Goal: Task Accomplishment & Management: Manage account settings

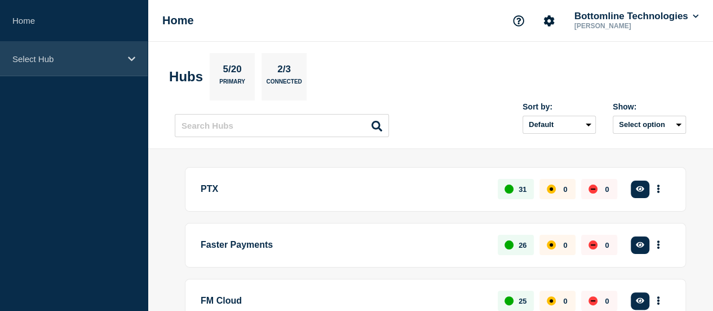
click at [41, 59] on p "Select Hub" at bounding box center [66, 59] width 108 height 10
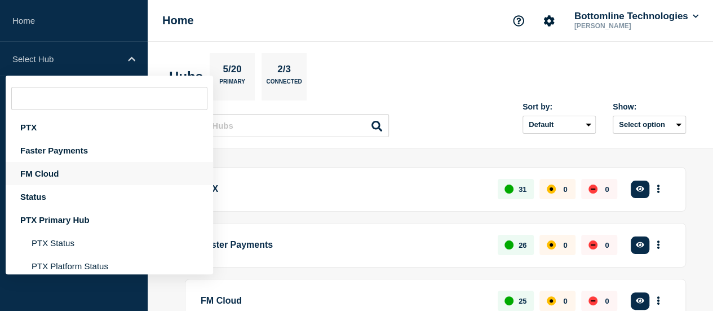
click at [36, 172] on div "FM Cloud" at bounding box center [109, 173] width 207 height 23
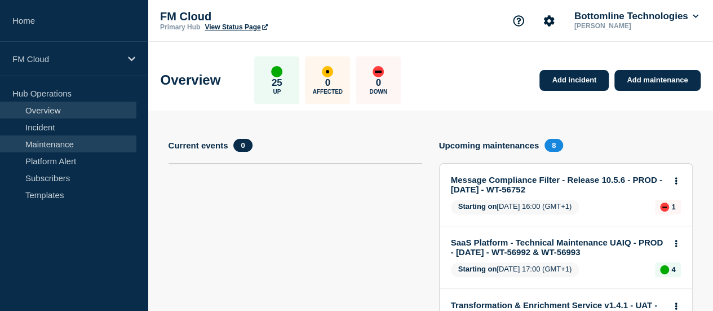
click at [40, 138] on link "Maintenance" at bounding box center [68, 143] width 136 height 17
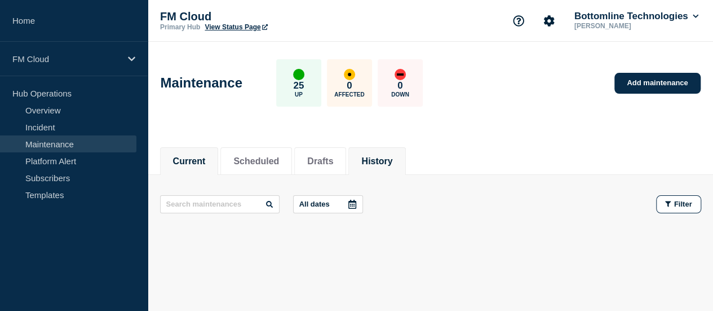
click at [392, 161] on button "History" at bounding box center [376, 161] width 31 height 10
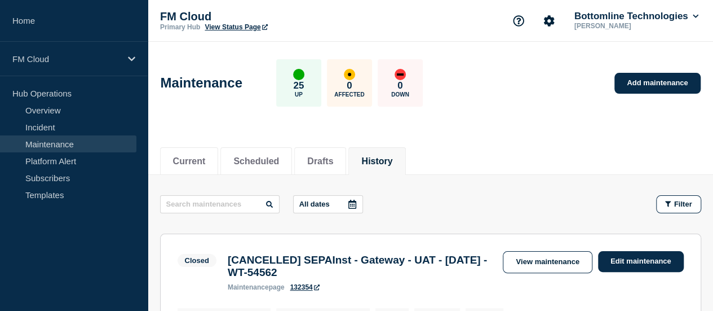
scroll to position [113, 0]
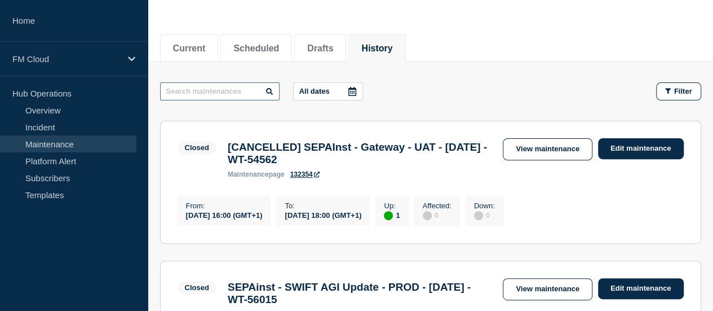
click at [211, 99] on input "text" at bounding box center [219, 91] width 119 height 18
type input "cop"
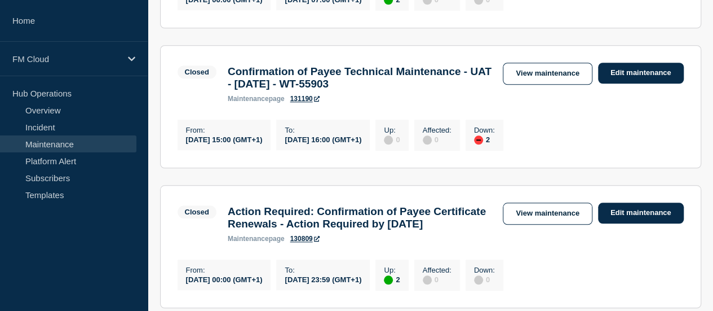
scroll to position [507, 0]
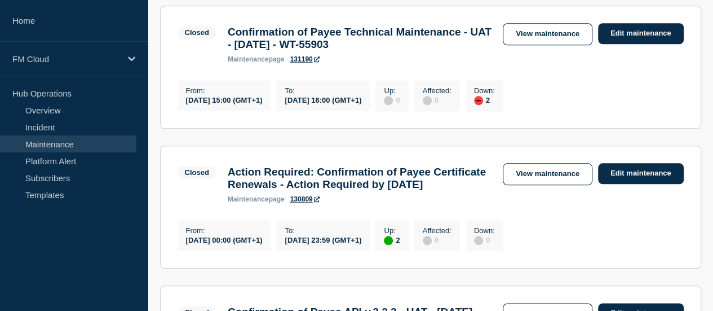
drag, startPoint x: 300, startPoint y: 176, endPoint x: 397, endPoint y: 221, distance: 106.9
click at [397, 221] on section "Closed Action Required: Confirmation of Payee Certificate Renewals - Action Req…" at bounding box center [430, 206] width 541 height 123
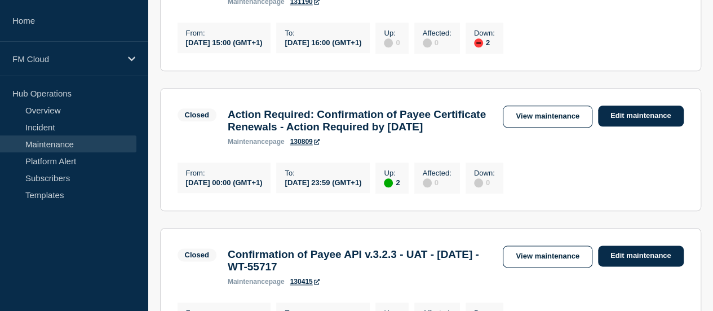
scroll to position [620, 0]
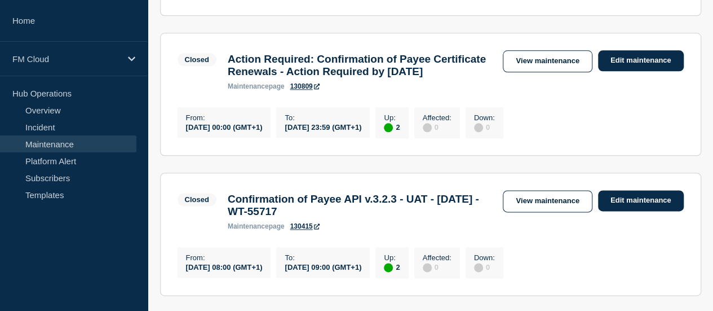
click at [438, 78] on h3 "Action Required: Confirmation of Payee Certificate Renewals - Action Required b…" at bounding box center [360, 65] width 264 height 25
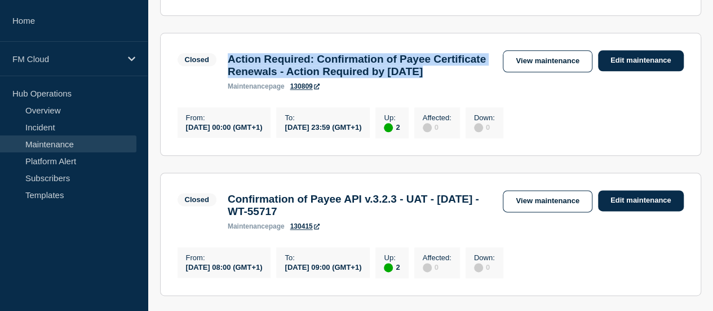
click at [438, 78] on h3 "Action Required: Confirmation of Payee Certificate Renewals - Action Required b…" at bounding box center [360, 65] width 264 height 25
click at [516, 72] on link "View maintenance" at bounding box center [547, 61] width 89 height 22
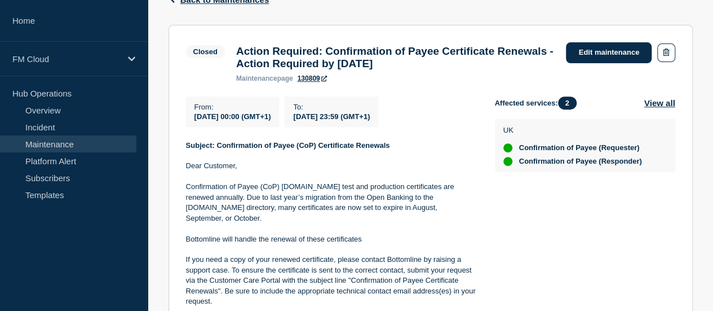
scroll to position [225, 0]
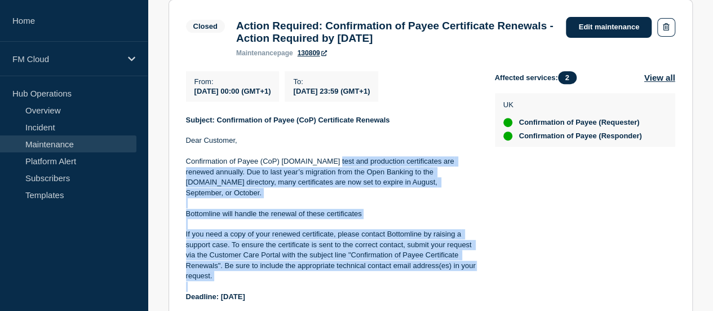
drag, startPoint x: 330, startPoint y: 164, endPoint x: 468, endPoint y: 282, distance: 181.5
click at [468, 282] on div "Subject: Confirmation of Payee (CoP) Certificate Renewals Dear Customer, Confir…" at bounding box center [331, 234] width 291 height 239
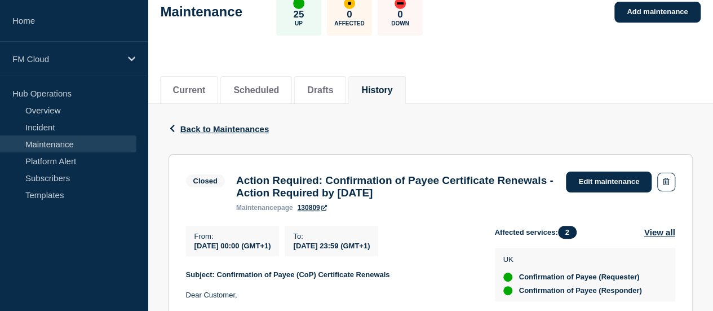
scroll to position [56, 0]
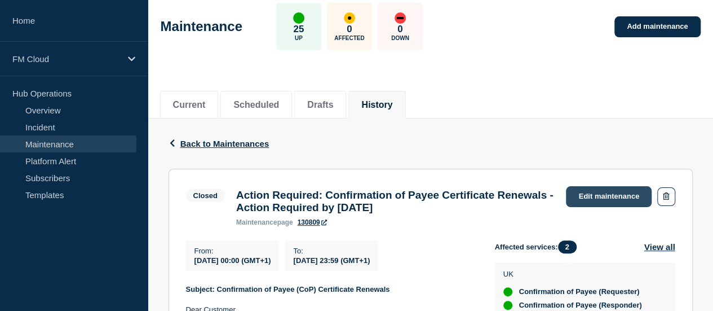
click at [590, 199] on link "Edit maintenance" at bounding box center [609, 196] width 86 height 21
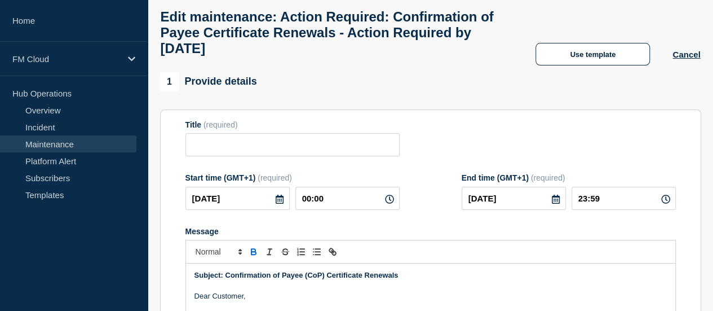
type input "Action Required: Confirmation of Payee Certificate Renewals - Action Required b…"
type input "2025-07-15"
type input "00:00"
type input "2025-07-30"
type input "23:59"
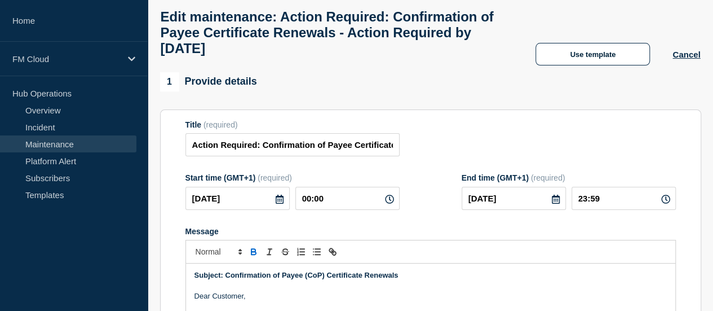
click at [551, 203] on icon at bounding box center [555, 198] width 9 height 9
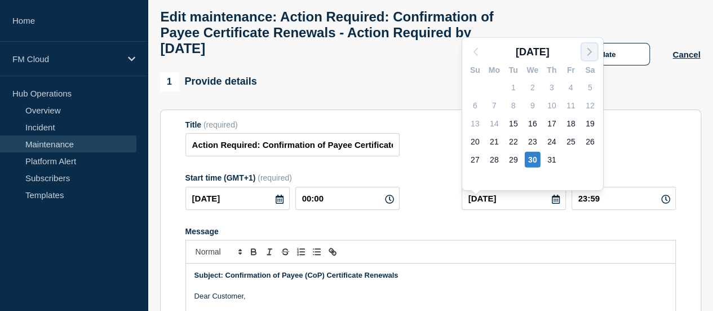
click at [590, 52] on polyline "button" at bounding box center [589, 51] width 3 height 7
click at [472, 182] on div "31" at bounding box center [475, 178] width 16 height 16
type input "[DATE]"
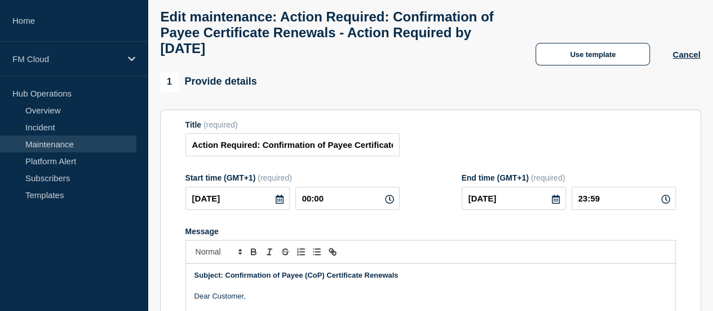
click at [469, 146] on div "Title (required) Action Required: Confirmation of Payee Certificate Renewals - …" at bounding box center [430, 138] width 490 height 37
drag, startPoint x: 268, startPoint y: 155, endPoint x: 148, endPoint y: 142, distance: 120.7
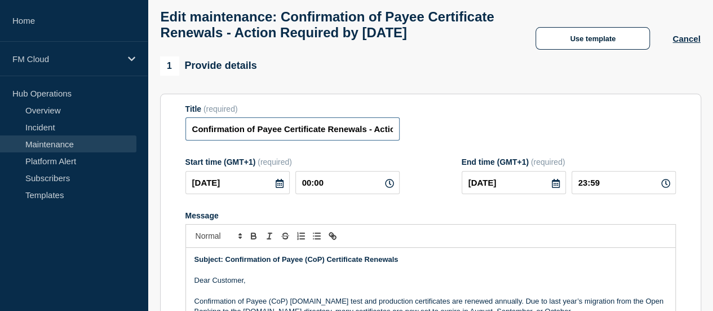
scroll to position [0, 122]
drag, startPoint x: 193, startPoint y: 150, endPoint x: 429, endPoint y: 157, distance: 236.8
click at [429, 141] on div "Title (required) Confirmation of Payee Certificate Renewals - Action Required b…" at bounding box center [430, 122] width 490 height 37
click at [277, 140] on input "Confirmation of Payee Certificate Renewals - Action Required by 25 July 2025" at bounding box center [292, 128] width 214 height 23
drag, startPoint x: 248, startPoint y: 152, endPoint x: 470, endPoint y: 158, distance: 222.1
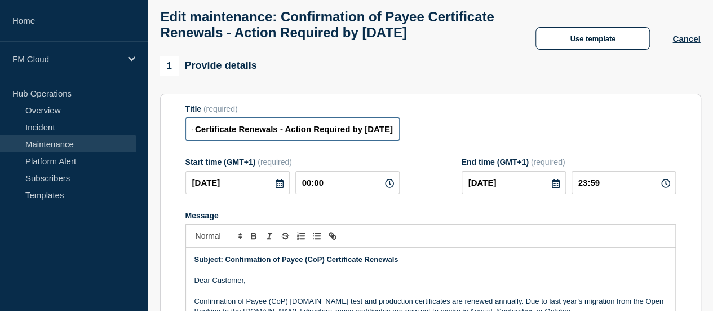
click at [470, 141] on div "Title (required) Confirmation of Payee Certificate Renewals - Action Required b…" at bounding box center [430, 122] width 490 height 37
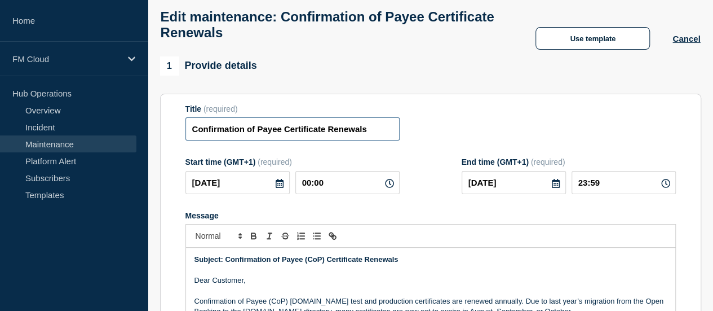
scroll to position [0, 0]
drag, startPoint x: 386, startPoint y: 140, endPoint x: 153, endPoint y: 138, distance: 232.8
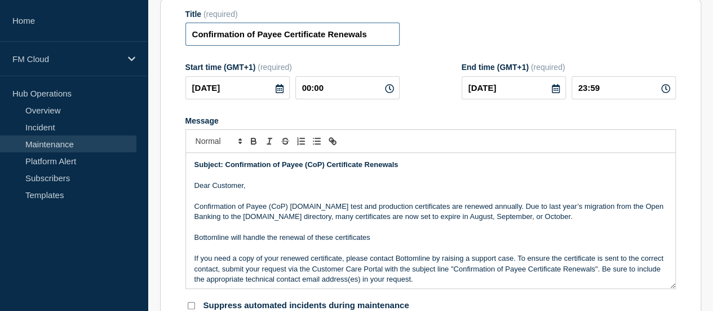
scroll to position [169, 0]
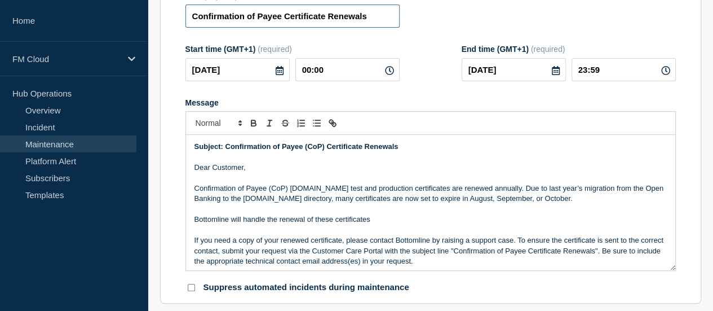
type input "Confirmation of Payee Certificate Renewals"
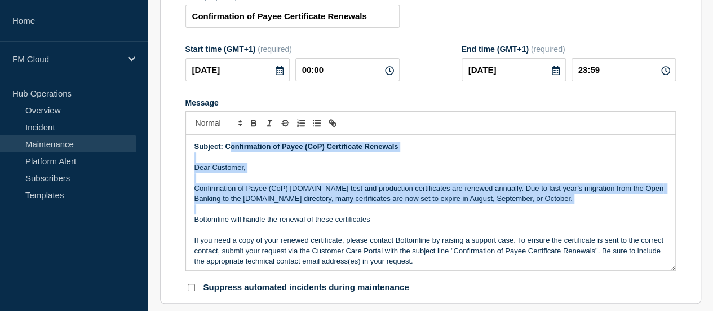
drag, startPoint x: 231, startPoint y: 154, endPoint x: 338, endPoint y: 215, distance: 123.2
click at [338, 215] on div "Subject: Confirmation of Payee (CoP) Certificate Renewals Dear Customer, Confir…" at bounding box center [430, 202] width 489 height 135
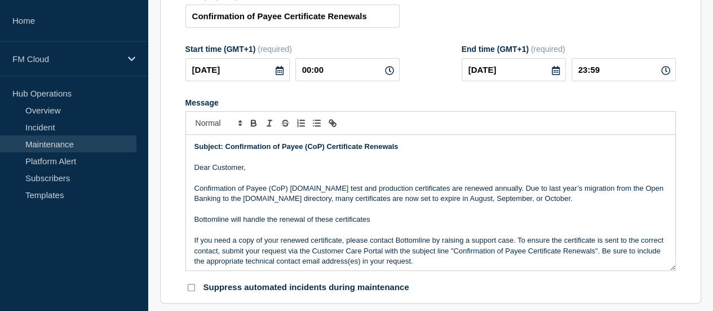
click at [351, 224] on p "Bottomline will handle the renewal of these certificates" at bounding box center [430, 219] width 472 height 10
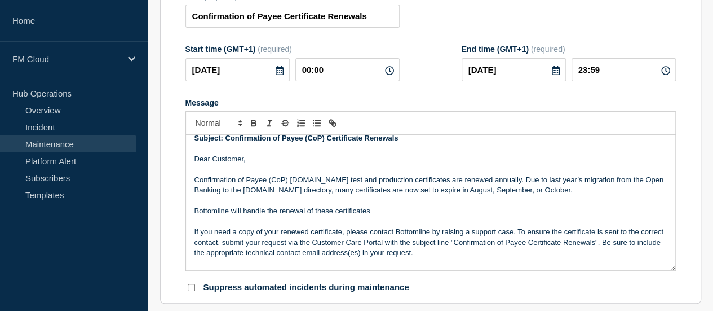
scroll to position [0, 0]
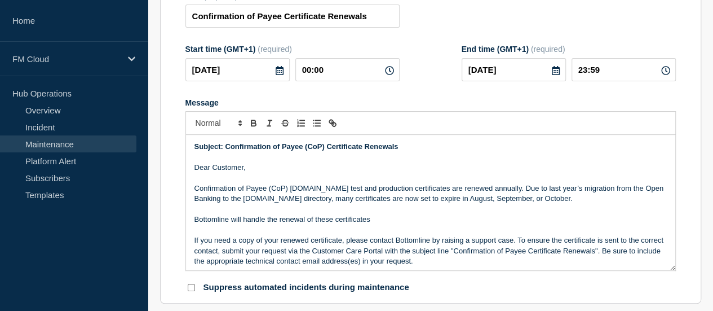
click at [188, 150] on div "Subject: Confirmation of Payee (CoP) Certificate Renewals Dear Customer, Confir…" at bounding box center [430, 202] width 489 height 135
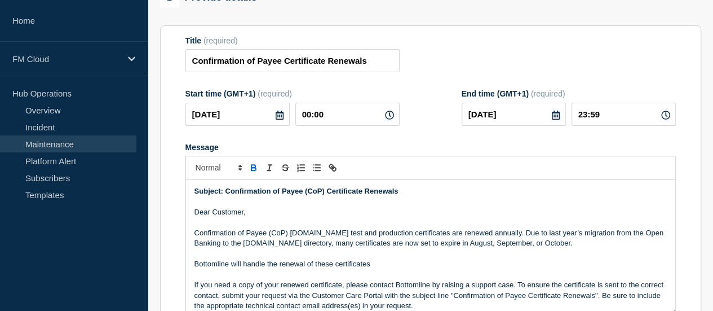
scroll to position [56, 0]
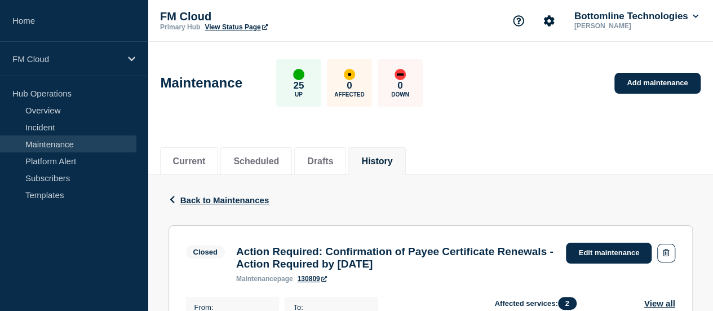
click at [404, 197] on div "Back Back to Maintenances" at bounding box center [431, 200] width 524 height 50
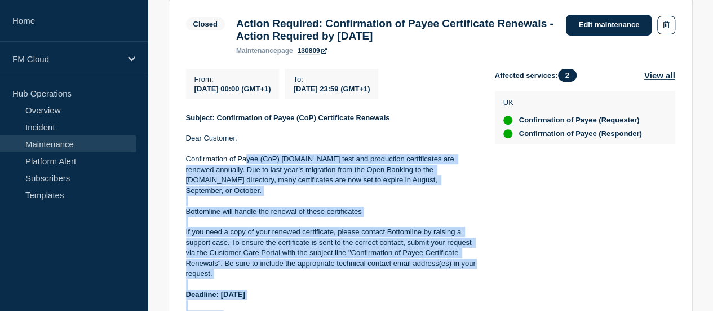
scroll to position [225, 0]
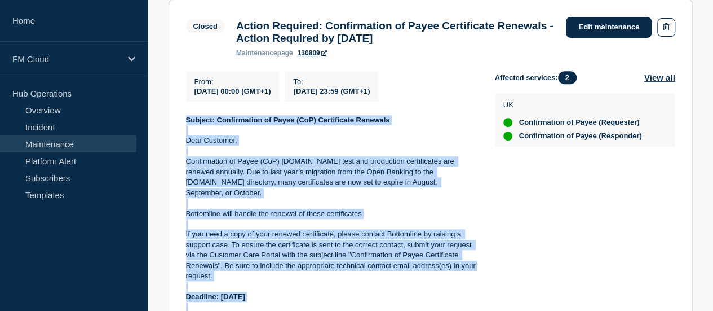
drag, startPoint x: 295, startPoint y: 233, endPoint x: 187, endPoint y: 126, distance: 152.6
click at [187, 126] on section "Closed Action Required: Confirmation of Payee Certificate Renewals - Action Req…" at bounding box center [431, 185] width 524 height 372
copy div "Subject: Confirmation of Payee (CoP) Certificate Renewals Dear Customer, Confir…"
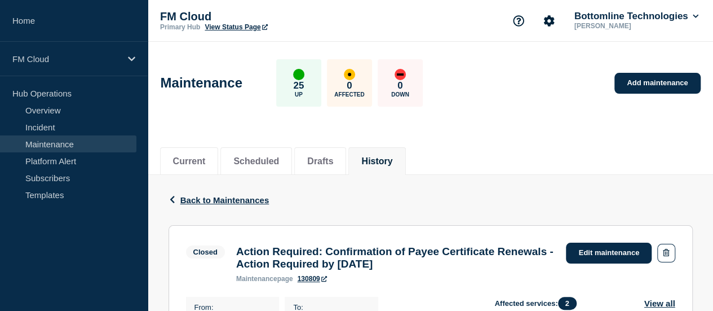
scroll to position [169, 0]
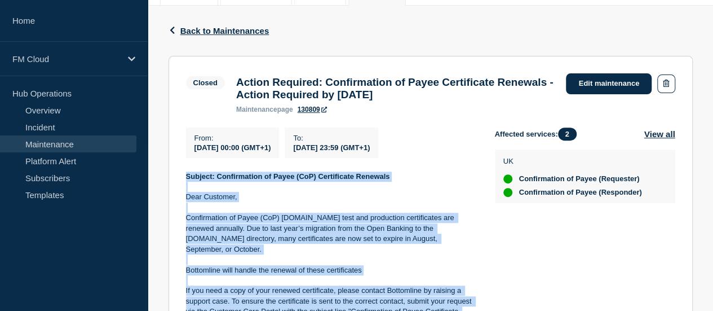
click at [303, 236] on p "Confirmation of Payee (CoP) Pay.UK test and production certificates are renewed…" at bounding box center [331, 233] width 291 height 42
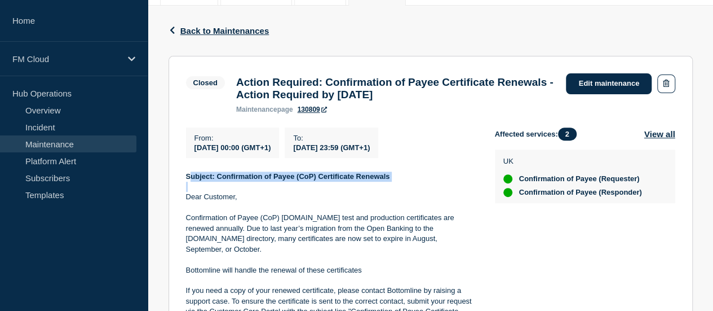
drag, startPoint x: 190, startPoint y: 178, endPoint x: 407, endPoint y: 188, distance: 216.6
click at [407, 188] on div "Subject: Confirmation of Payee (CoP) Certificate Renewals Dear Customer, Confir…" at bounding box center [331, 290] width 291 height 239
click at [388, 180] on strong "Subject: Confirmation of Payee (CoP) Certificate Renewals" at bounding box center [288, 176] width 204 height 8
drag, startPoint x: 393, startPoint y: 181, endPoint x: 184, endPoint y: 183, distance: 209.7
click at [184, 183] on section "Closed Action Required: Confirmation of Payee Certificate Renewals - Action Req…" at bounding box center [431, 242] width 524 height 372
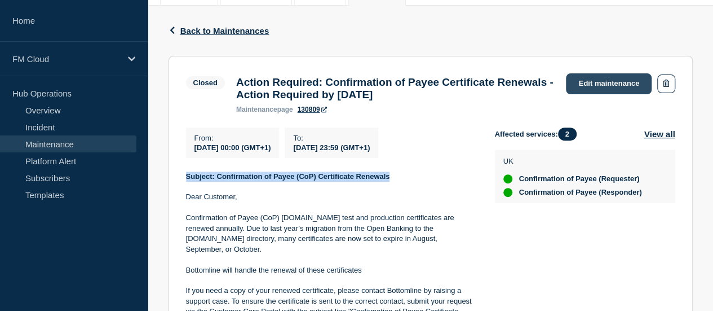
click at [591, 85] on link "Edit maintenance" at bounding box center [609, 83] width 86 height 21
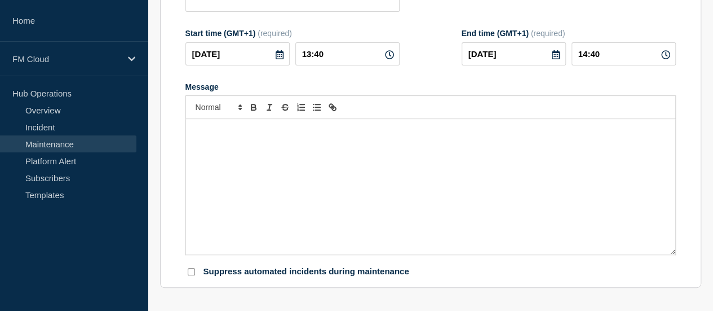
type input "Action Required: Confirmation of Payee Certificate Renewals - Action Required b…"
type input "2025-07-15"
type input "00:00"
type input "2025-07-30"
type input "23:59"
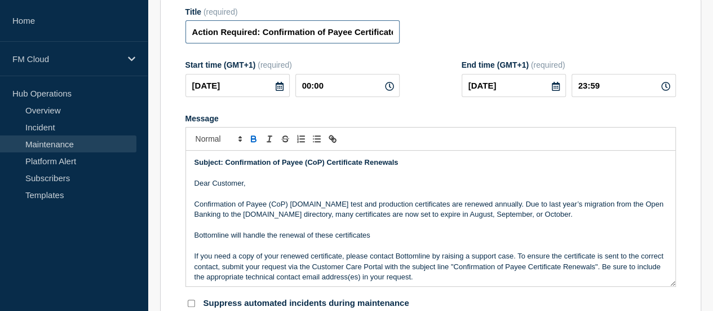
drag, startPoint x: 268, startPoint y: 40, endPoint x: 185, endPoint y: 38, distance: 82.9
click at [185, 38] on input "Action Required: Confirmation of Payee Certificate Renewals - Action Required b…" at bounding box center [292, 31] width 214 height 23
click at [200, 43] on input "Action Required: Confirmation of Payee Certificate Renewals - Action Required b…" at bounding box center [292, 31] width 214 height 23
drag, startPoint x: 269, startPoint y: 39, endPoint x: 157, endPoint y: 34, distance: 111.7
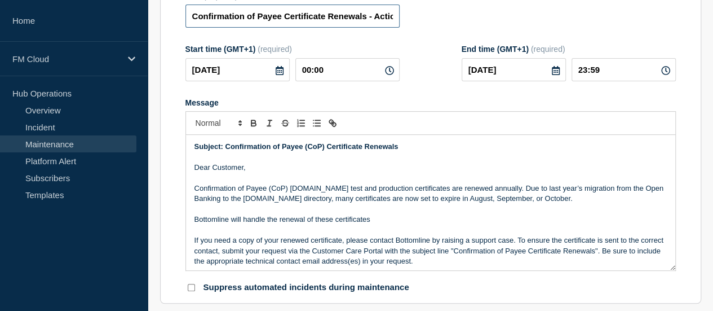
scroll to position [0, 122]
drag, startPoint x: 277, startPoint y: 42, endPoint x: 546, endPoint y: 69, distance: 269.6
click at [546, 69] on form "Title (required) Confirmation of Payee Certificate Renewals - Action Required b…" at bounding box center [430, 143] width 490 height 302
click at [251, 28] on input "Confirmation of Payee Certificate Renewals - Action Required by 25 July 2025" at bounding box center [292, 16] width 214 height 23
drag, startPoint x: 249, startPoint y: 40, endPoint x: 450, endPoint y: 54, distance: 201.7
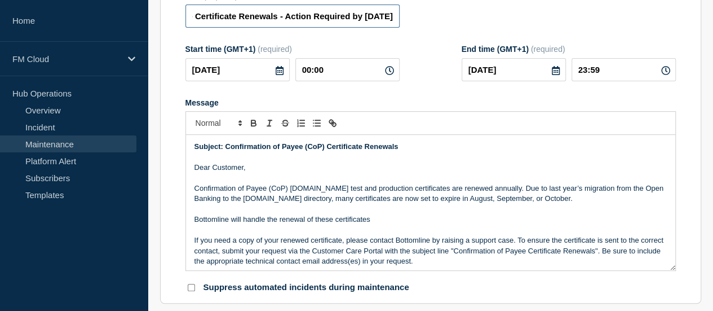
click at [450, 54] on form "Title (required) Confirmation of Payee Certificate Renewals - Action Required b…" at bounding box center [430, 143] width 490 height 302
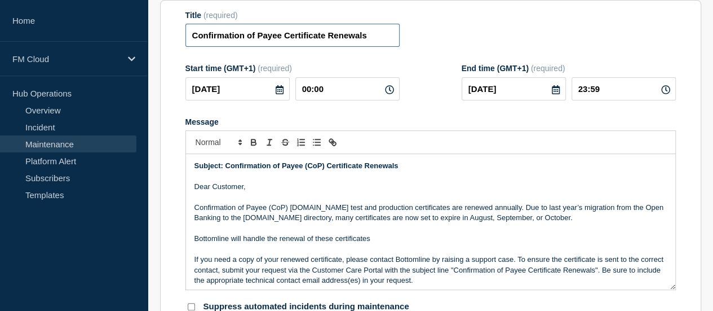
drag, startPoint x: 379, startPoint y: 41, endPoint x: 246, endPoint y: 34, distance: 133.2
click at [168, 23] on section "Title (required) Confirmation of Payee Certificate Renewals Start time (GMT+1) …" at bounding box center [430, 161] width 541 height 323
type input "Confirmation of Payee Certificate Renewals"
click at [276, 94] on icon at bounding box center [280, 89] width 8 height 9
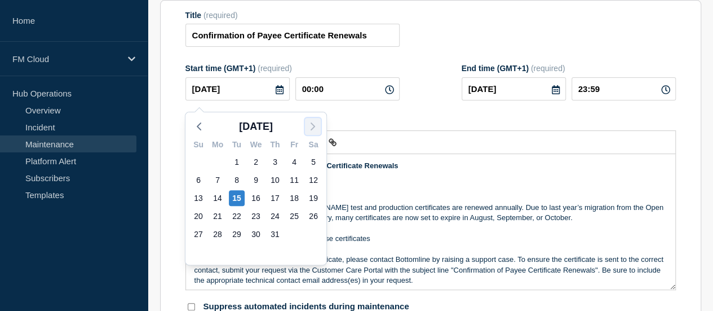
click at [308, 122] on icon "button" at bounding box center [313, 126] width 14 height 14
click at [253, 197] on div "13" at bounding box center [256, 198] width 16 height 16
type input "[DATE]"
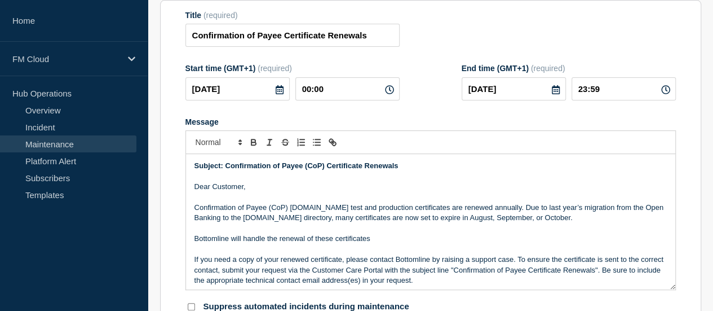
click at [551, 94] on icon at bounding box center [555, 89] width 9 height 9
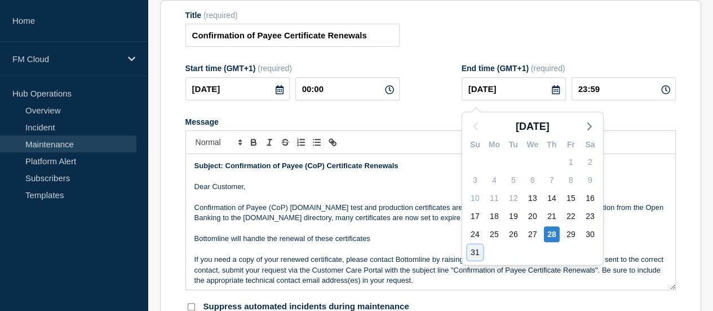
click at [471, 256] on div "31" at bounding box center [475, 252] width 16 height 16
type input "[DATE]"
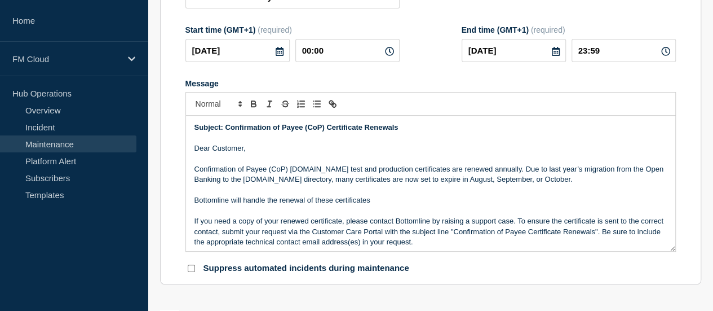
scroll to position [206, 0]
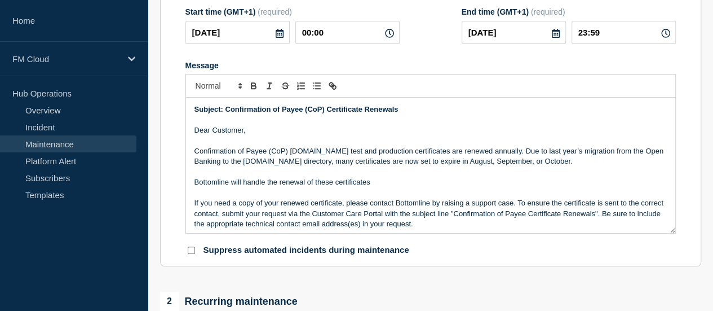
click at [292, 121] on p "Message" at bounding box center [430, 120] width 472 height 10
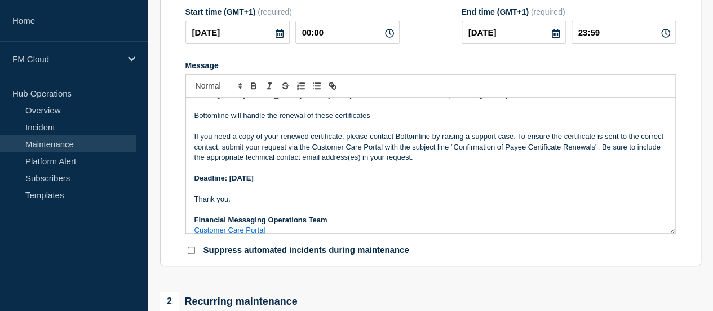
scroll to position [76, 0]
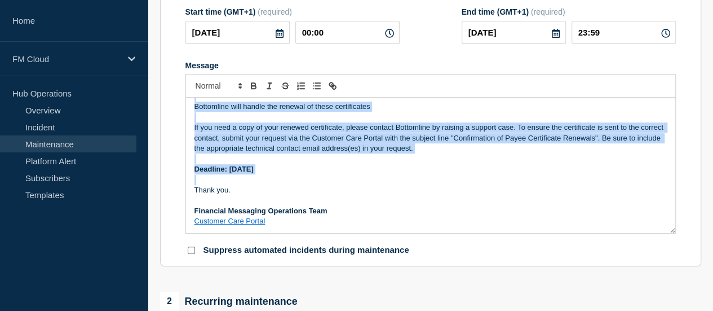
drag, startPoint x: 193, startPoint y: 135, endPoint x: 433, endPoint y: 184, distance: 245.1
click at [433, 184] on div "Subject: Confirmation of Payee (CoP) Certificate Renewals Dear Customer, Confir…" at bounding box center [430, 165] width 489 height 135
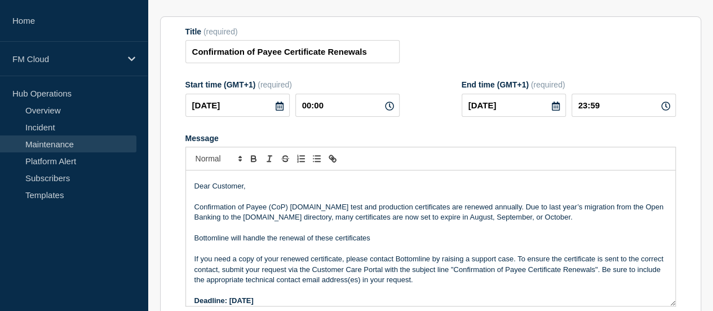
scroll to position [73, 0]
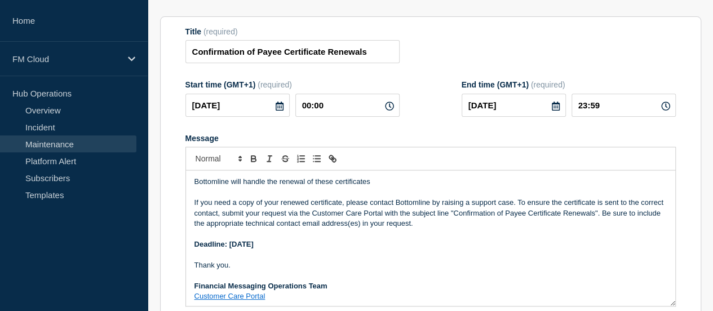
click at [330, 249] on p "Deadline: Friday, 25 July 2025" at bounding box center [430, 244] width 472 height 10
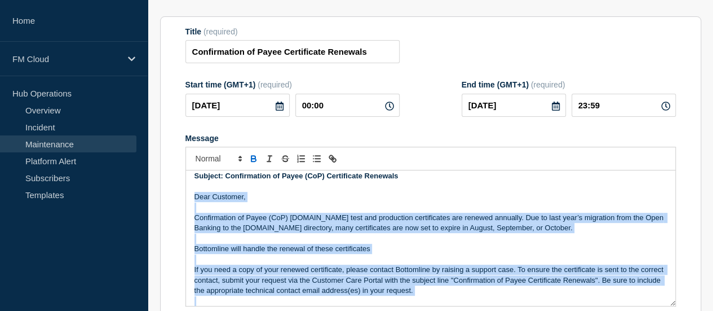
scroll to position [0, 0]
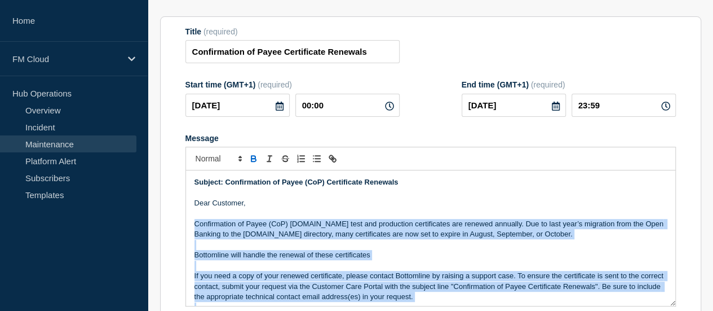
drag, startPoint x: 313, startPoint y: 255, endPoint x: 194, endPoint y: 227, distance: 122.2
click at [194, 227] on div "Subject: Confirmation of Payee (CoP) Certificate Renewals Dear Customer, Confir…" at bounding box center [430, 237] width 489 height 135
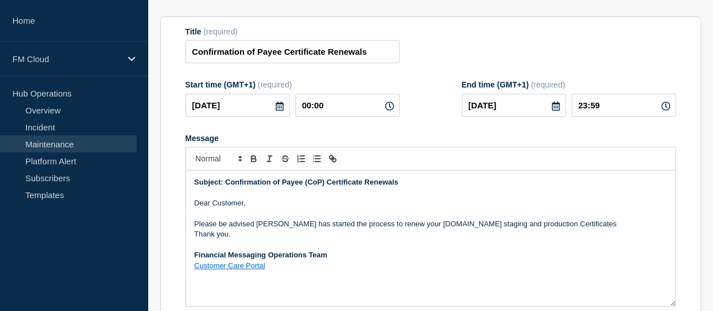
click at [523, 225] on p "Please be advised Bottomilne has started the process to renew your PAY.UK stagi…" at bounding box center [430, 224] width 472 height 10
click at [489, 227] on p "Please be advised Bottomilne has started the process to renew your PAY.UK stagi…" at bounding box center [430, 224] width 472 height 10
click at [448, 228] on p "Please be advised Bottomilne has started the process to renew your PAY.UK stagi…" at bounding box center [430, 224] width 472 height 10
click at [549, 229] on p "Please be advised Bottomline has started the process to renew your PAY.UK Stagi…" at bounding box center [430, 224] width 472 height 10
click at [562, 229] on p "Please be advised Bottomline has started the process to renew your PAY.UK Stagi…" at bounding box center [430, 224] width 472 height 10
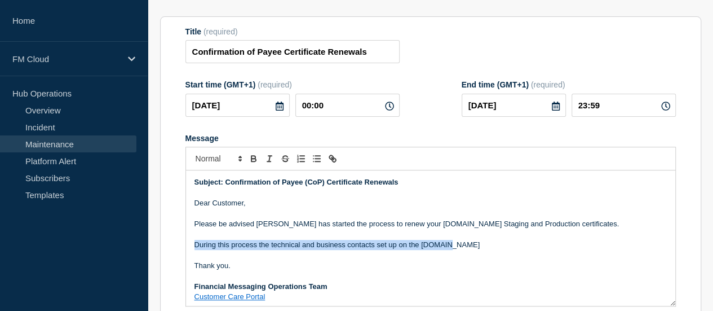
drag, startPoint x: 196, startPoint y: 247, endPoint x: 452, endPoint y: 249, distance: 256.4
click at [452, 249] on p "During this process the technical and business contacts set up on the PAY.UK" at bounding box center [430, 245] width 472 height 10
click at [459, 249] on p "During this process the technical and business contacts set up on the PAY.UK" at bounding box center [430, 245] width 472 height 10
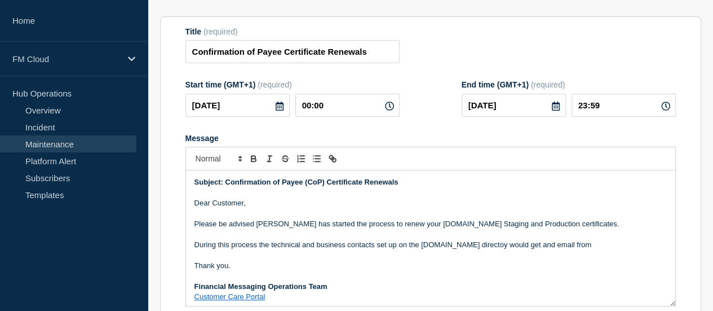
click at [459, 249] on p "During this process the technical and business contacts set up on the PAY.UK di…" at bounding box center [430, 245] width 472 height 10
click at [567, 248] on p "During this process the technical and business contacts set up on the PAY.UK di…" at bounding box center [430, 245] width 472 height 10
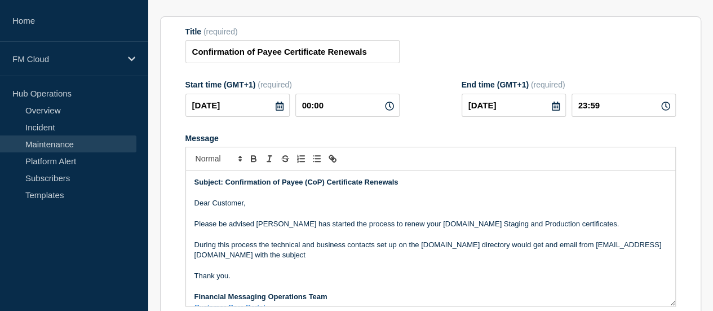
click at [302, 260] on p "During this process the technical and business contacts set up on the PAY.UK di…" at bounding box center [430, 250] width 472 height 21
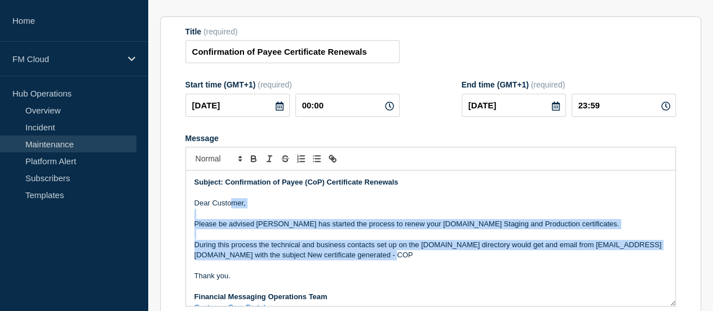
drag, startPoint x: 230, startPoint y: 210, endPoint x: 419, endPoint y: 259, distance: 194.9
click at [419, 259] on div "Subject: Confirmation of Payee (CoP) Certificate Renewals Dear Customer, Please…" at bounding box center [430, 237] width 489 height 135
click at [386, 260] on p "During this process the technical and business contacts set up on the PAY.UK di…" at bounding box center [430, 250] width 472 height 21
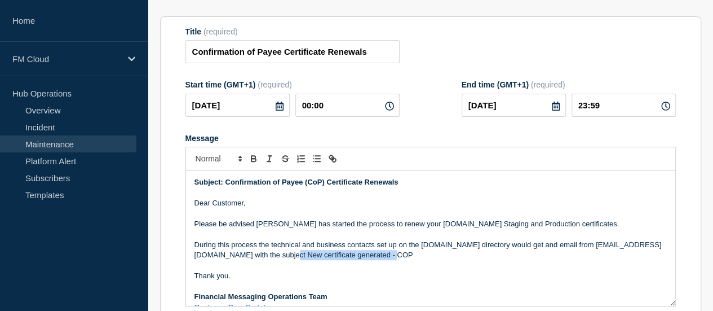
drag, startPoint x: 294, startPoint y: 262, endPoint x: 405, endPoint y: 264, distance: 110.5
click at [405, 260] on p "During this process the technical and business contacts set up on the PAY.UK di…" at bounding box center [430, 250] width 472 height 21
click at [408, 260] on p "During this process the technical and business contacts set up on the PAY.UK di…" at bounding box center [430, 250] width 472 height 21
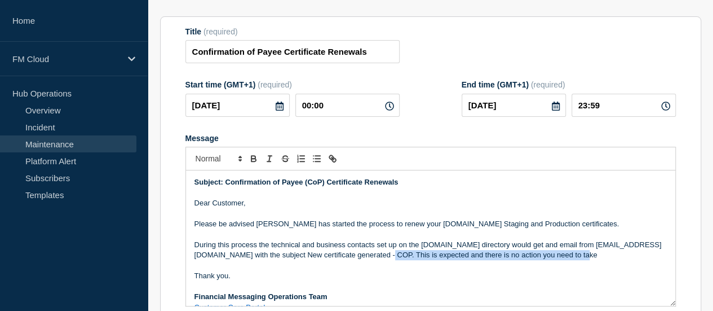
drag, startPoint x: 395, startPoint y: 260, endPoint x: 602, endPoint y: 259, distance: 208.0
click at [602, 259] on p "During this process the technical and business contacts set up on the PAY.UK di…" at bounding box center [430, 250] width 472 height 21
click at [599, 260] on p "During this process the technical and business contacts set up on the PAY.UK di…" at bounding box center [430, 250] width 472 height 21
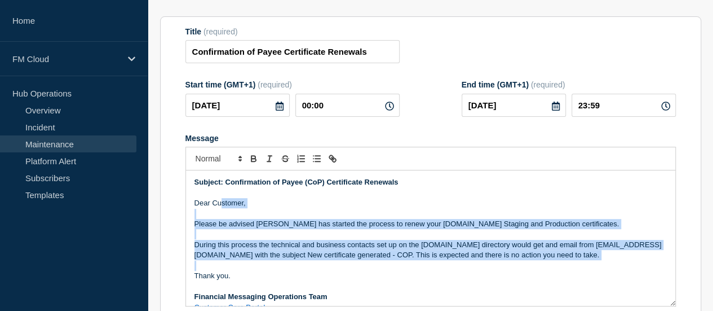
scroll to position [14, 0]
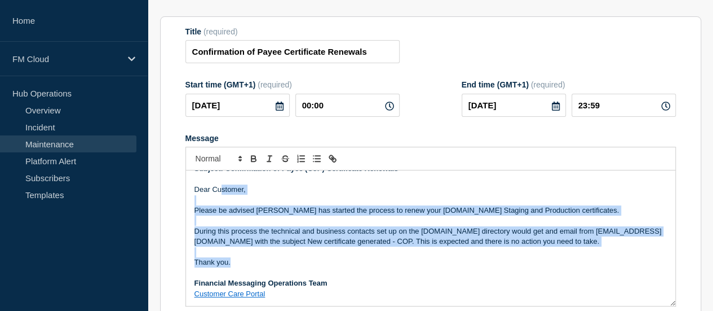
drag, startPoint x: 221, startPoint y: 205, endPoint x: 405, endPoint y: 272, distance: 195.1
click at [405, 272] on div "Subject: Confirmation of Payee (CoP) Certificate Renewals Dear Customer, Please…" at bounding box center [430, 237] width 489 height 135
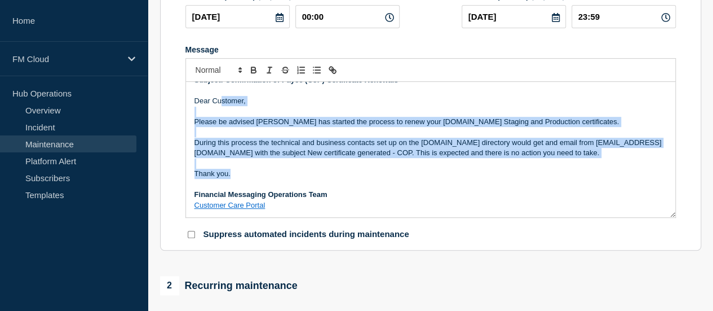
scroll to position [134, 0]
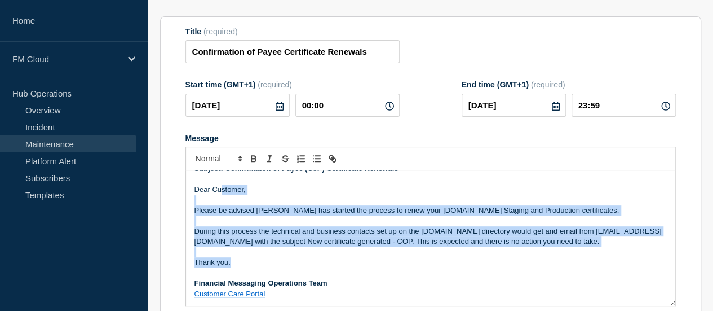
click at [345, 256] on p "Message" at bounding box center [430, 252] width 472 height 10
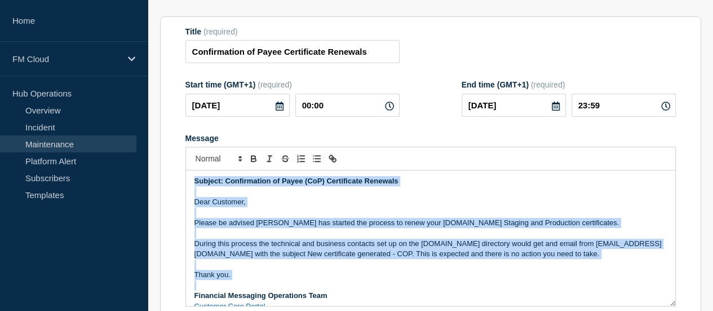
scroll to position [0, 0]
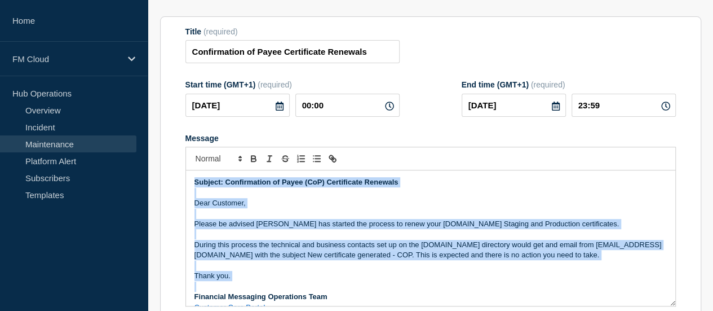
drag, startPoint x: 343, startPoint y: 267, endPoint x: 167, endPoint y: 175, distance: 198.7
click at [167, 175] on section "Title (required) Confirmation of Payee Certificate Renewals Start time (GMT+1) …" at bounding box center [430, 177] width 541 height 323
click at [265, 208] on p "Dear Customer," at bounding box center [430, 203] width 472 height 10
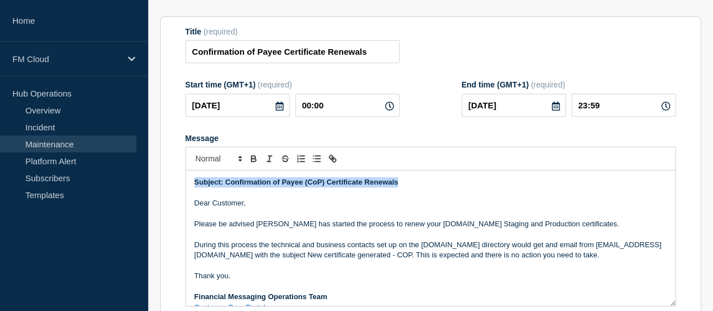
drag, startPoint x: 405, startPoint y: 190, endPoint x: 189, endPoint y: 185, distance: 215.3
click at [189, 185] on div "Subject: Confirmation of Payee (CoP) Certificate Renewals Dear Customer, Please…" at bounding box center [430, 237] width 489 height 135
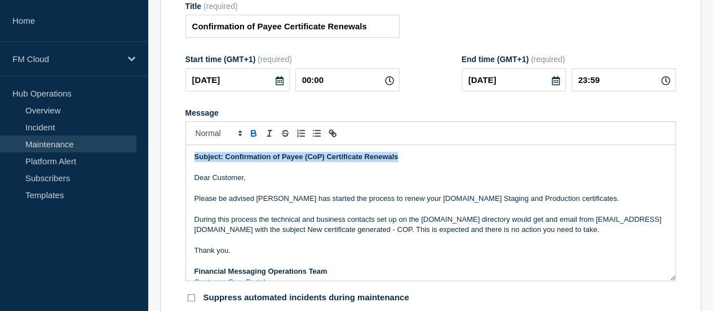
scroll to position [169, 0]
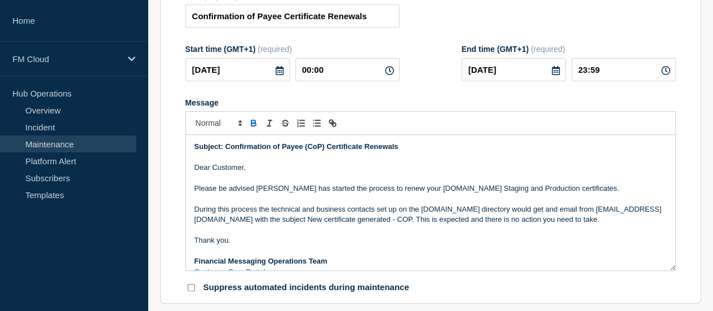
click at [319, 193] on p "Please be advised Bottomline has started the process to renew your PAY.UK Stagi…" at bounding box center [430, 188] width 472 height 10
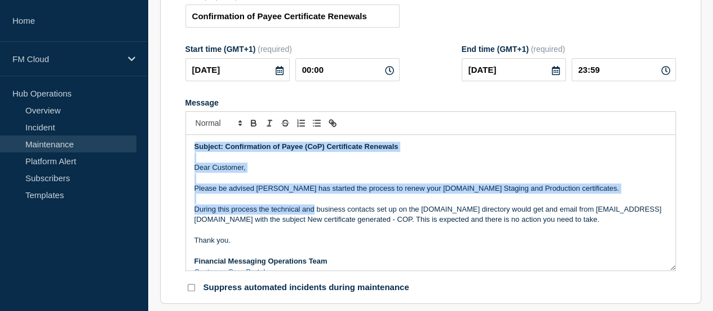
scroll to position [14, 0]
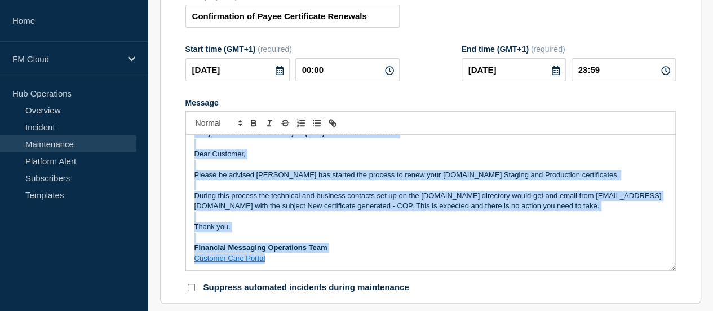
drag, startPoint x: 188, startPoint y: 151, endPoint x: 324, endPoint y: 262, distance: 175.0
click at [324, 262] on div "Subject: Confirmation of Payee (CoP) Certificate Renewals Dear Customer, Please…" at bounding box center [430, 202] width 489 height 135
copy div "Subject: Confirmation of Payee (CoP) Certificate Renewals Dear Customer, Please…"
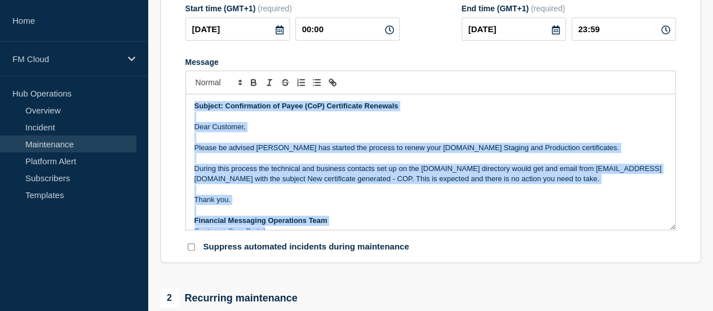
scroll to position [225, 0]
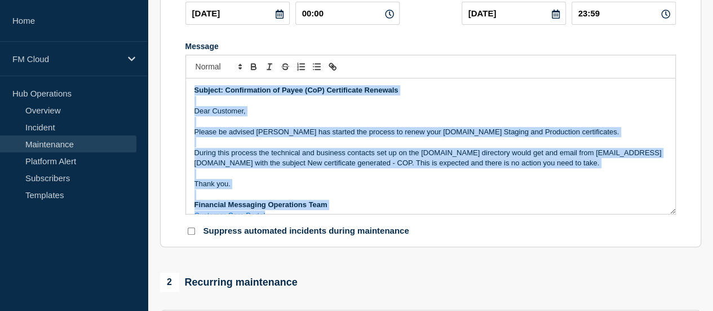
copy div "Subject: Confirmation of Payee (CoP) Certificate Renewals Dear Customer, Please…"
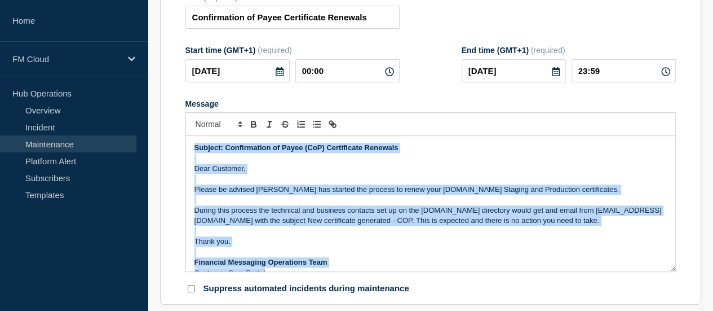
scroll to position [113, 0]
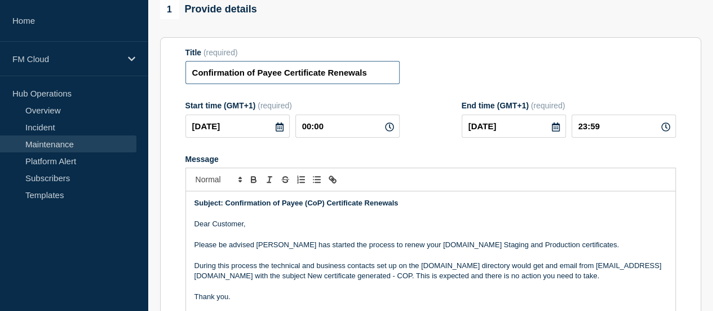
click at [205, 76] on input "Confirmation of Payee Certificate Renewals" at bounding box center [292, 72] width 214 height 23
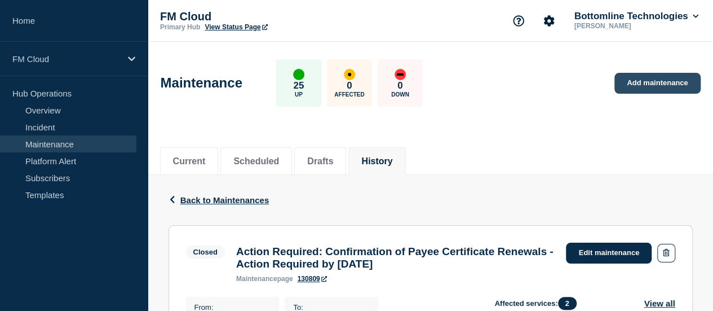
click at [631, 86] on link "Add maintenance" at bounding box center [657, 83] width 86 height 21
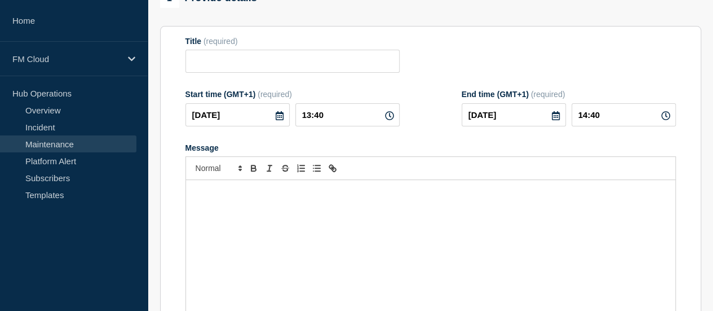
scroll to position [169, 0]
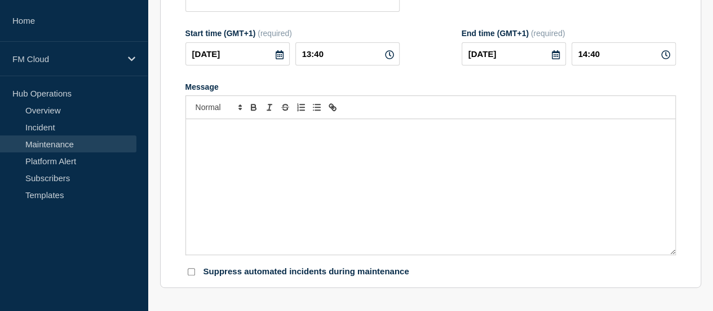
click at [275, 162] on div "Message" at bounding box center [430, 186] width 489 height 135
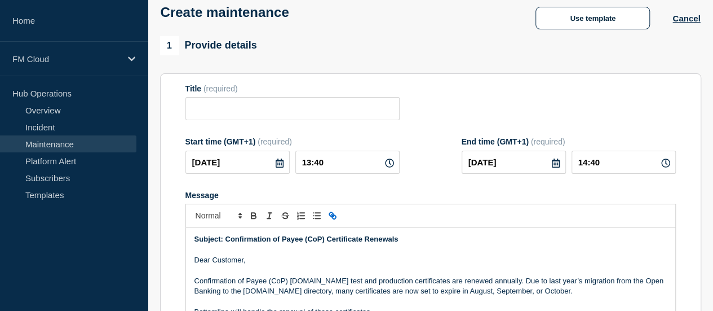
scroll to position [56, 0]
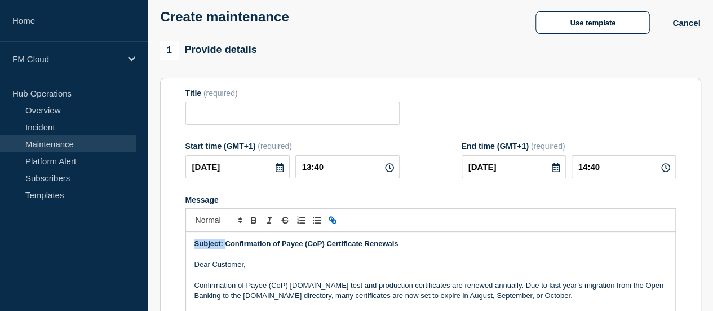
drag, startPoint x: 224, startPoint y: 247, endPoint x: 180, endPoint y: 242, distance: 44.2
click at [180, 242] on section "Title (required) Start time (GMT+1) (required) 2025-08-13 13:40 End time (GMT+1…" at bounding box center [430, 239] width 541 height 323
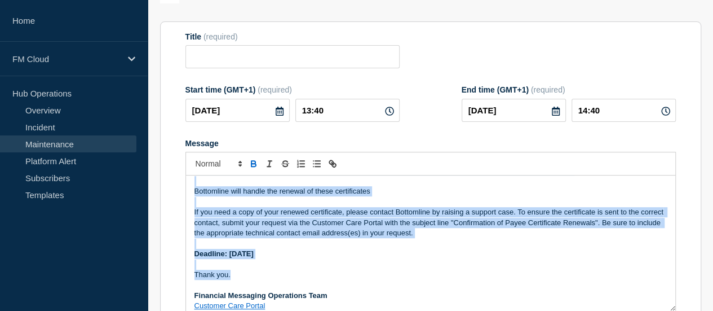
scroll to position [76, 0]
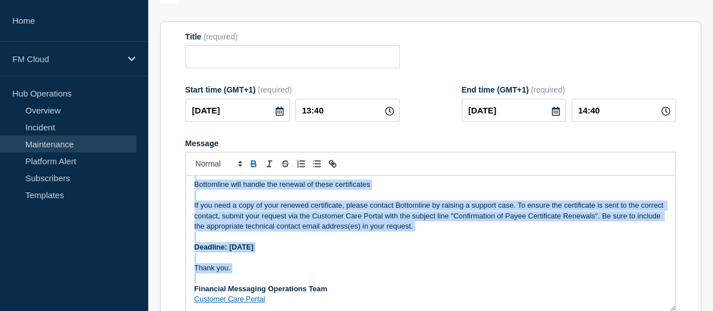
drag, startPoint x: 200, startPoint y: 189, endPoint x: 422, endPoint y: 276, distance: 237.7
click at [422, 276] on div "Confirmation of Payee (CoP) Certificate Renewals Dear Customer, Confirmation of…" at bounding box center [430, 242] width 489 height 135
click at [441, 280] on p "Message" at bounding box center [430, 278] width 472 height 10
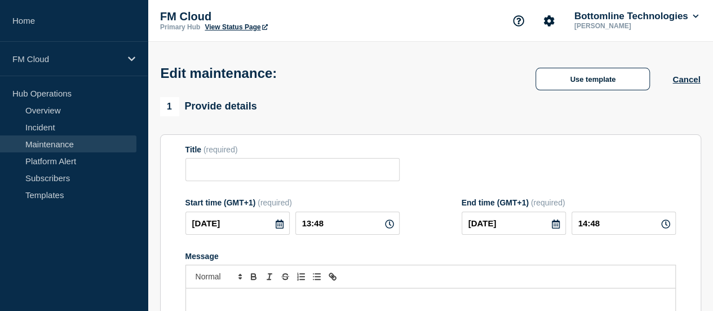
type input "Action Required: Confirmation of Payee Certificate Renewals - Action Required b…"
type input "2025-07-15"
type input "00:00"
type input "2025-07-30"
type input "23:59"
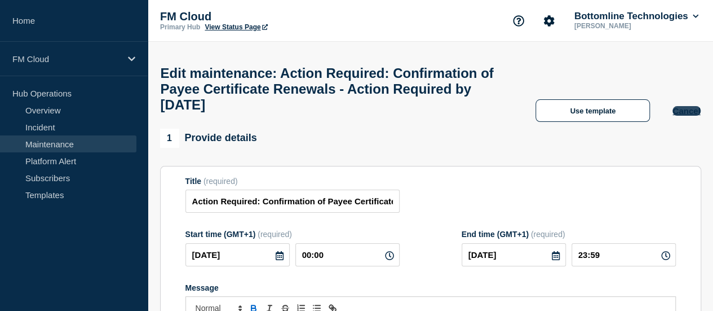
click at [693, 116] on button "Cancel" at bounding box center [686, 111] width 28 height 10
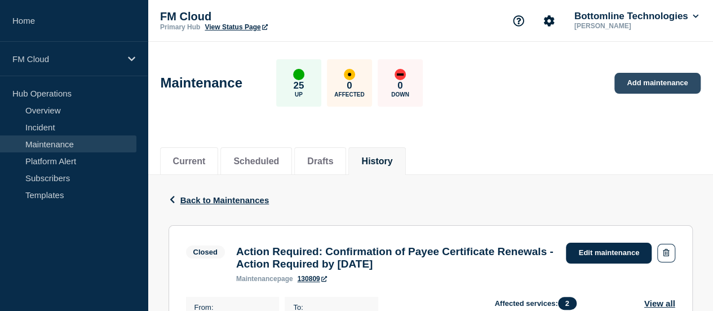
click at [633, 86] on link "Add maintenance" at bounding box center [657, 83] width 86 height 21
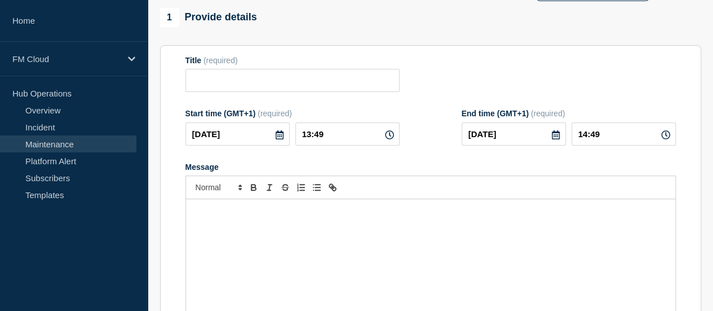
scroll to position [169, 0]
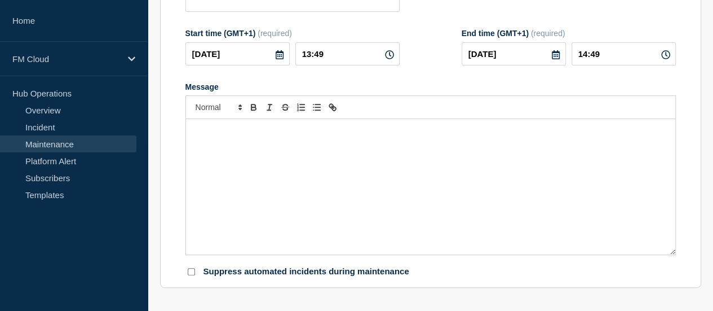
click at [298, 163] on div "Message" at bounding box center [430, 186] width 489 height 135
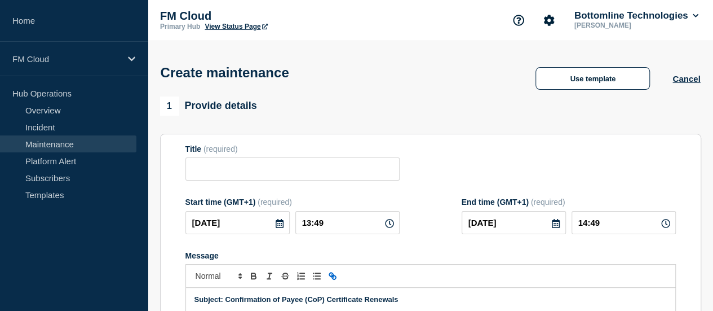
scroll to position [0, 0]
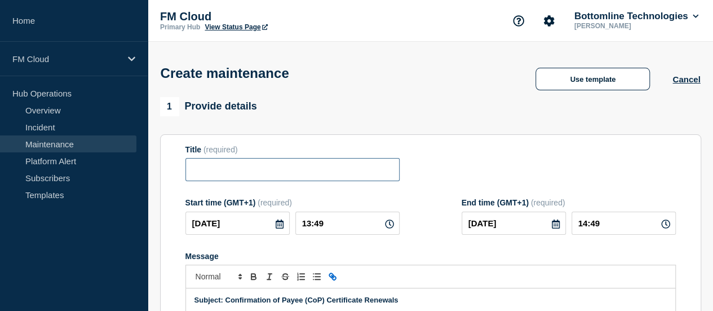
click at [233, 180] on input "Title" at bounding box center [292, 169] width 214 height 23
paste input "Confirmation of Payee Certificate Renewals"
type input "Confirmation of Payee Certificate Renewals"
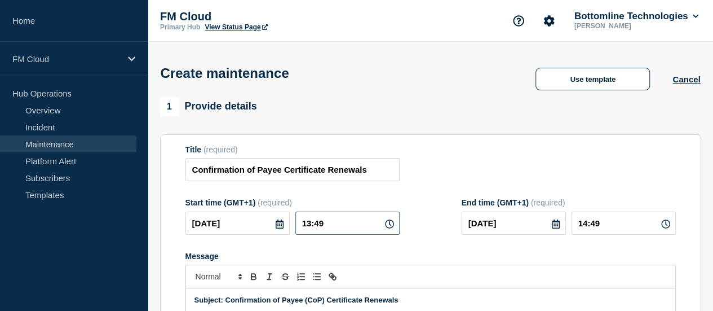
click at [321, 221] on input "13:49" at bounding box center [347, 222] width 104 height 23
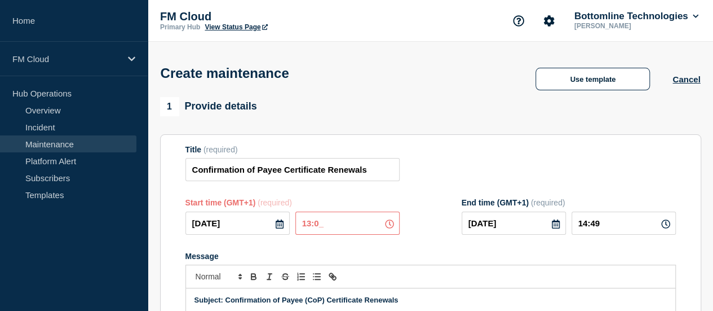
type input "13:00"
type input "14:00"
click at [552, 223] on icon at bounding box center [556, 223] width 8 height 9
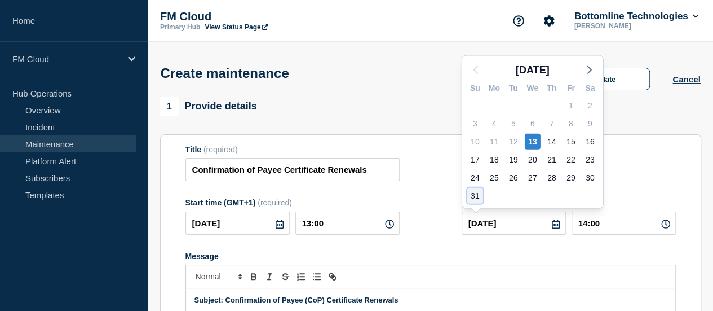
click at [475, 198] on div "31" at bounding box center [475, 196] width 16 height 16
type input "[DATE]"
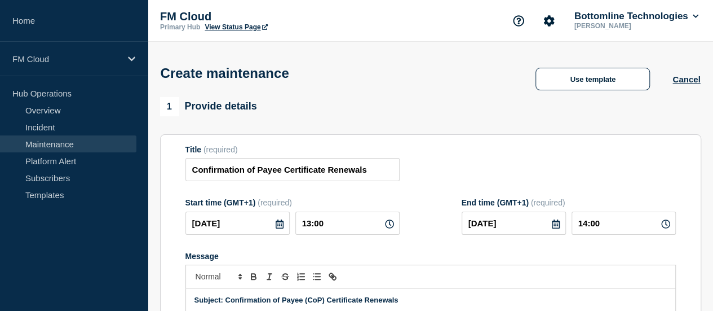
click at [662, 225] on icon at bounding box center [665, 223] width 9 height 9
click at [661, 227] on icon at bounding box center [665, 223] width 9 height 9
click at [610, 227] on input "14:00" at bounding box center [623, 222] width 104 height 23
click at [586, 225] on input "14:00" at bounding box center [623, 222] width 104 height 23
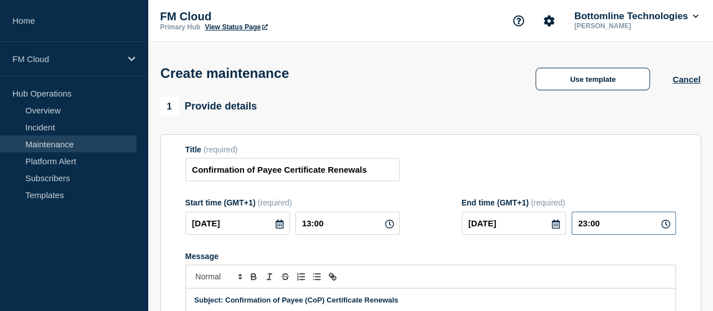
click at [595, 224] on input "23:00" at bounding box center [623, 222] width 104 height 23
click at [598, 224] on input "23:00" at bounding box center [623, 222] width 104 height 23
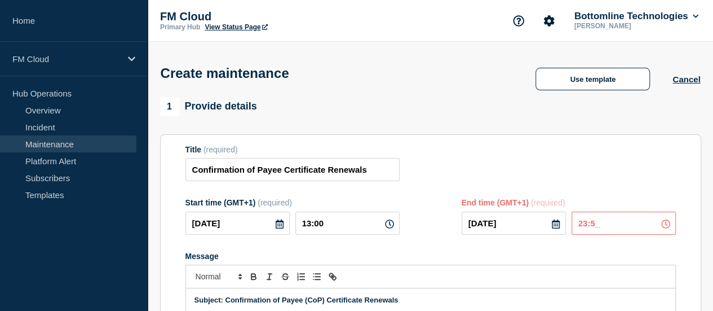
type input "23:59"
click at [499, 170] on div "Title (required) Confirmation of Payee Certificate Renewals" at bounding box center [430, 163] width 490 height 37
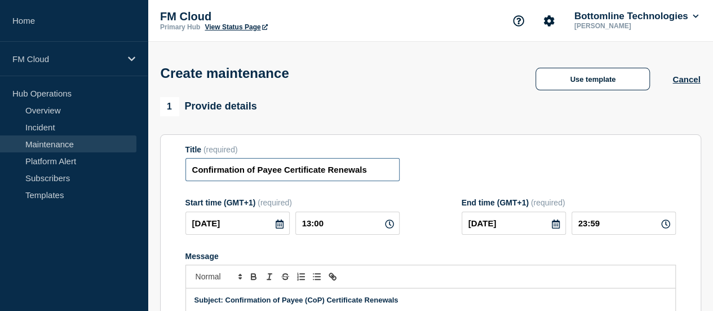
drag, startPoint x: 267, startPoint y: 175, endPoint x: 472, endPoint y: 183, distance: 205.9
click at [472, 181] on div "Title (required) Confirmation of Payee Certificate Renewals" at bounding box center [430, 163] width 490 height 37
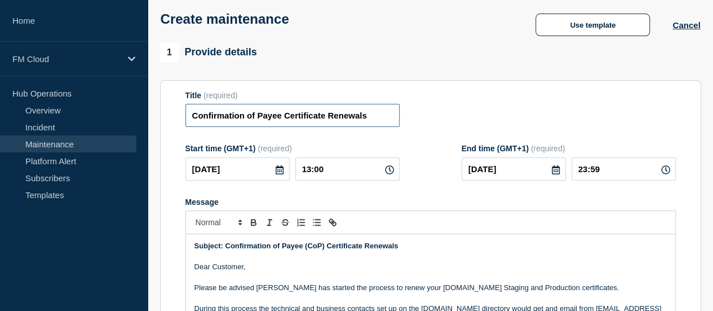
scroll to position [169, 0]
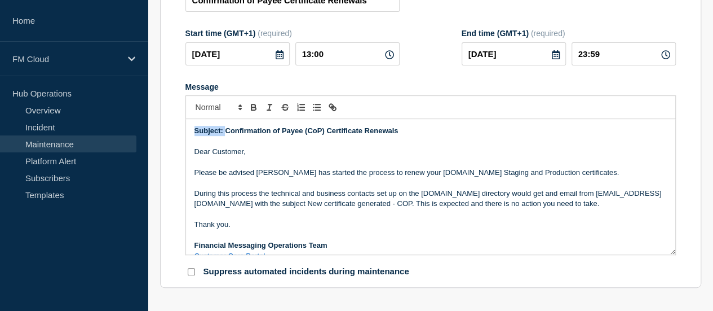
drag, startPoint x: 225, startPoint y: 130, endPoint x: 187, endPoint y: 126, distance: 38.5
click at [185, 126] on div "Subject: Confirmation of Payee (CoP) Certificate Renewals Dear Customer, Please…" at bounding box center [430, 187] width 490 height 136
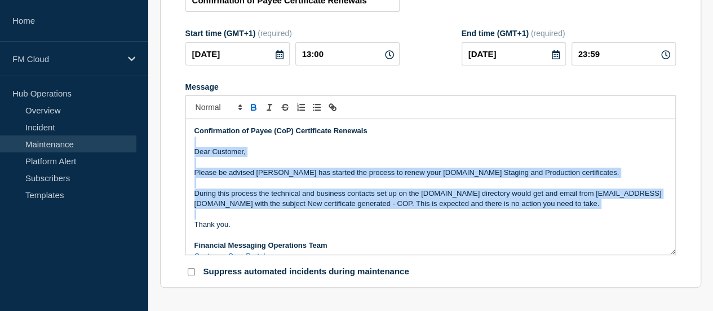
drag, startPoint x: 234, startPoint y: 144, endPoint x: 425, endPoint y: 217, distance: 204.1
click at [425, 217] on div "Confirmation of Payee (CoP) Certificate Renewals Dear Customer, Please be advis…" at bounding box center [430, 186] width 489 height 135
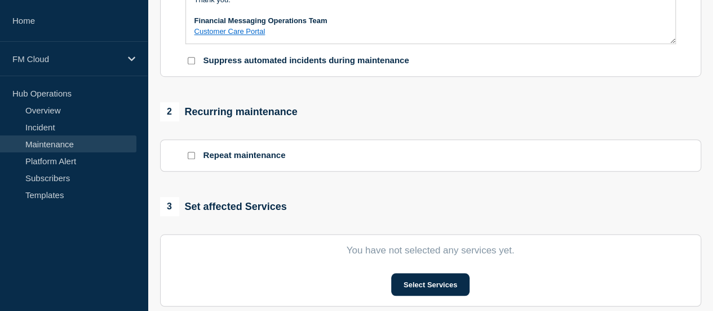
scroll to position [395, 0]
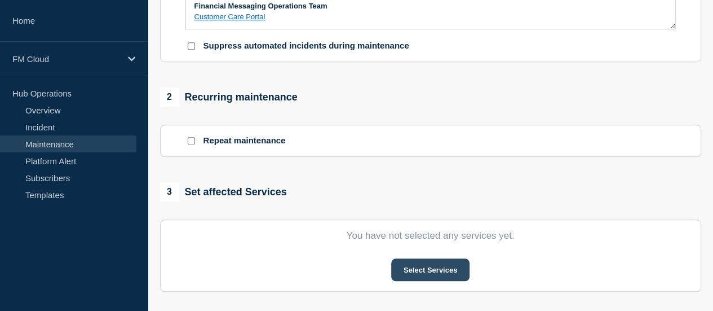
click at [420, 265] on button "Select Services" at bounding box center [430, 269] width 78 height 23
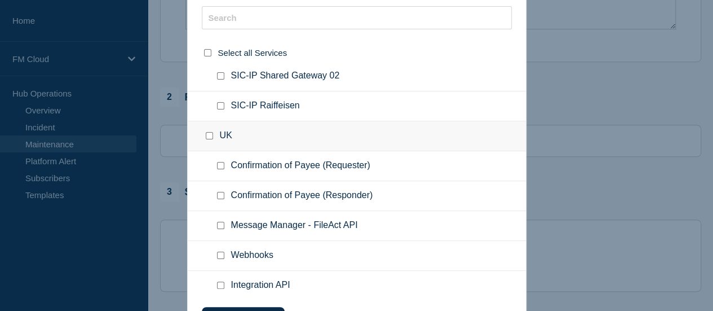
click at [219, 163] on input "Confirmation of Payee (Requester) checkbox" at bounding box center [220, 165] width 7 height 7
checkbox input "true"
click at [221, 192] on input "Confirmation of Payee (Responder) checkbox" at bounding box center [220, 195] width 7 height 7
checkbox input "true"
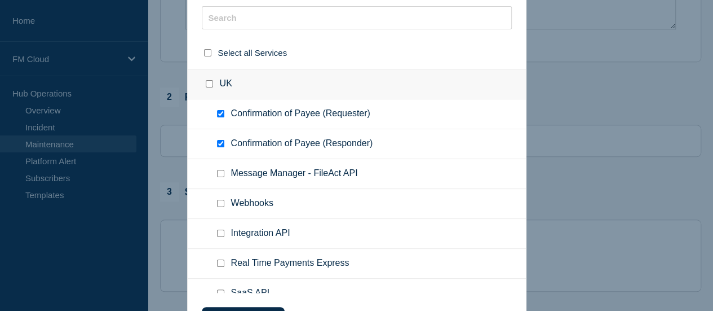
scroll to position [507, 0]
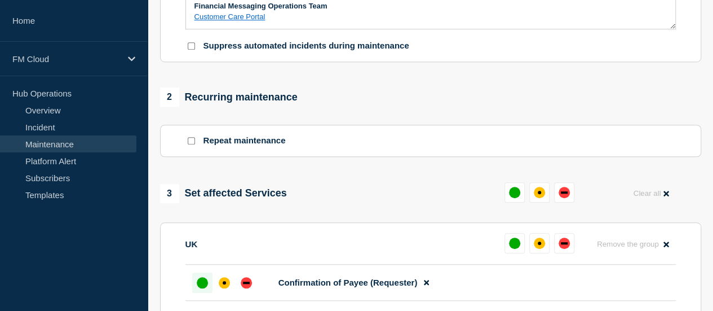
click at [205, 280] on div "up" at bounding box center [202, 282] width 11 height 11
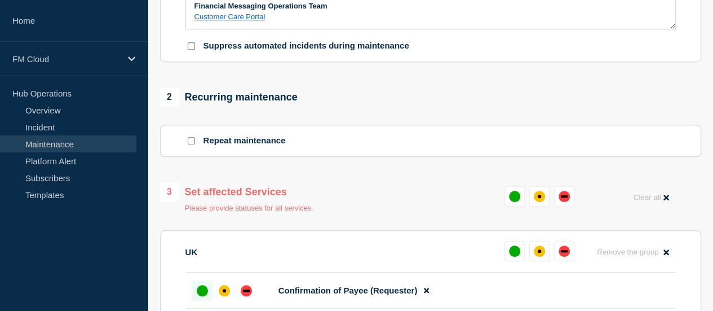
scroll to position [564, 0]
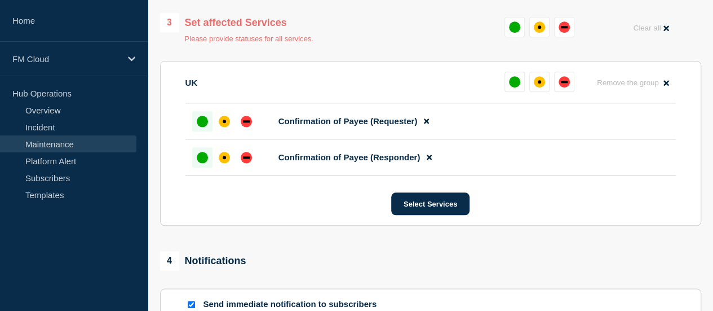
click at [205, 166] on div at bounding box center [202, 157] width 20 height 20
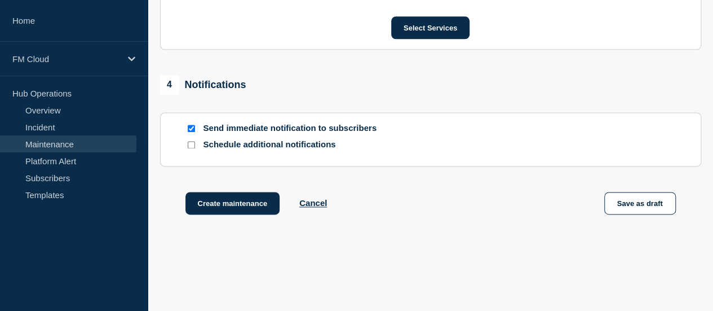
scroll to position [733, 0]
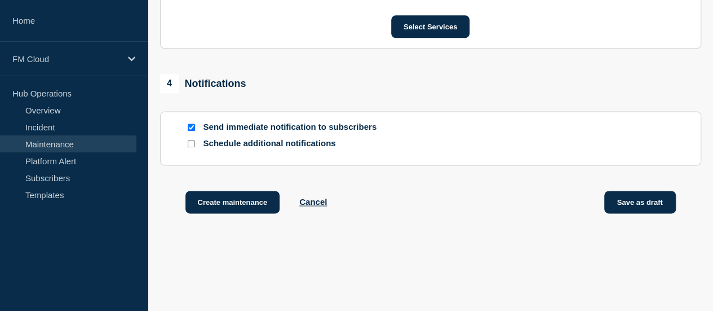
click at [639, 206] on button "Save as draft" at bounding box center [640, 201] width 72 height 23
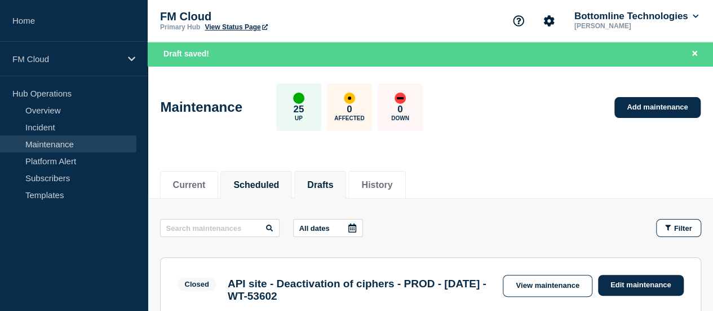
click at [274, 182] on button "Scheduled" at bounding box center [256, 185] width 46 height 10
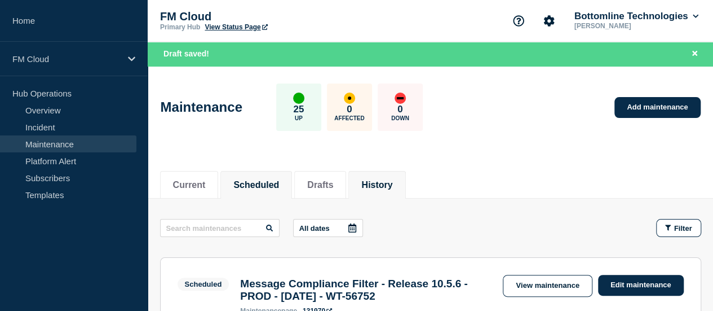
click at [391, 180] on button "History" at bounding box center [376, 185] width 31 height 10
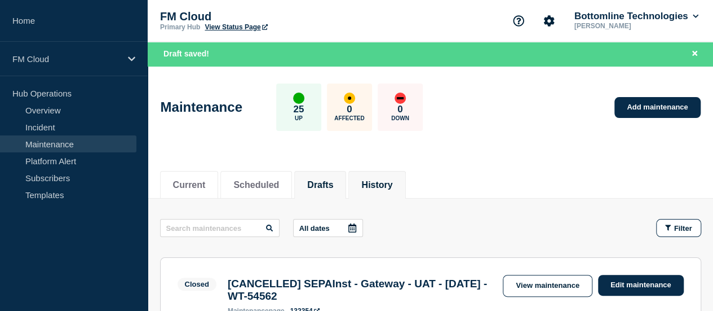
click at [333, 184] on button "Drafts" at bounding box center [320, 185] width 26 height 10
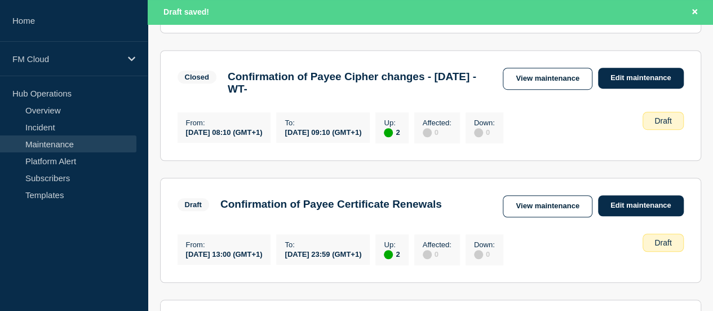
scroll to position [338, 0]
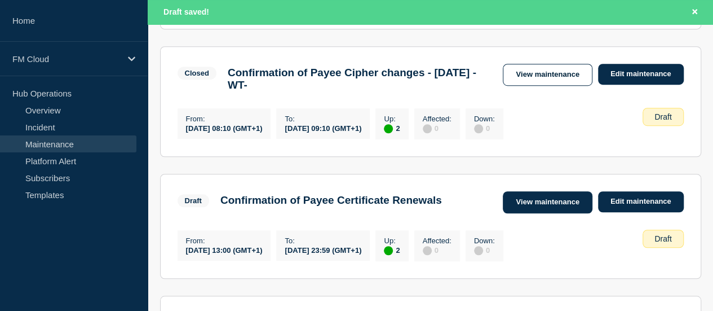
click at [557, 213] on link "View maintenance" at bounding box center [547, 202] width 89 height 22
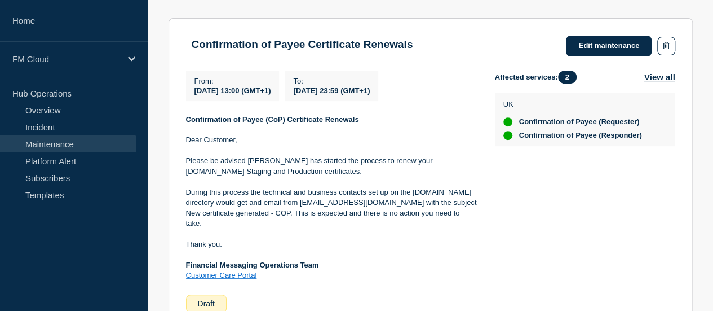
scroll to position [225, 0]
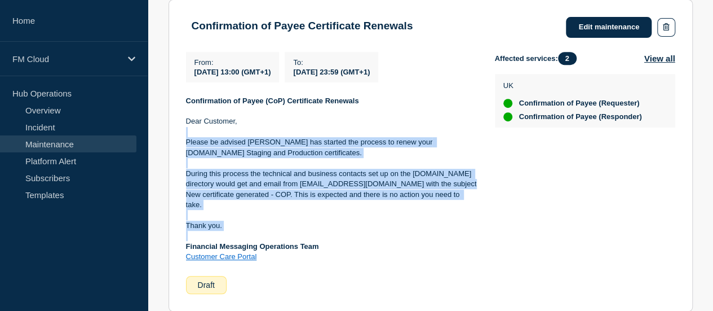
drag, startPoint x: 225, startPoint y: 132, endPoint x: 440, endPoint y: 222, distance: 232.7
click at [440, 222] on div "Confirmation of Payee (CoP) Certificate Renewals Dear Customer, Please be advis…" at bounding box center [331, 179] width 291 height 166
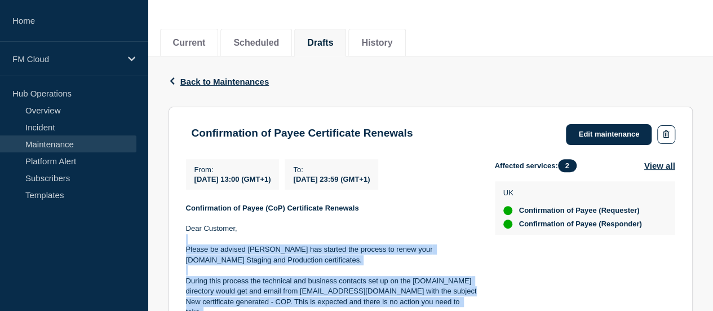
scroll to position [112, 0]
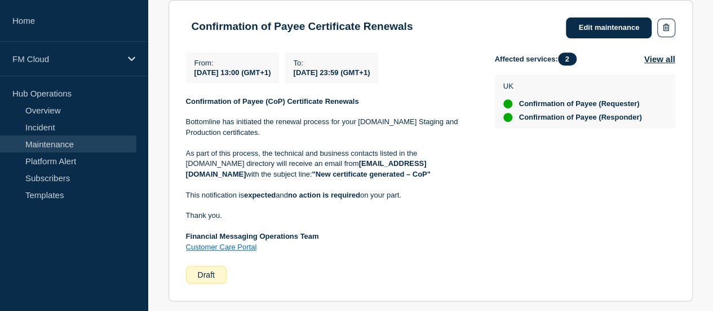
scroll to position [225, 0]
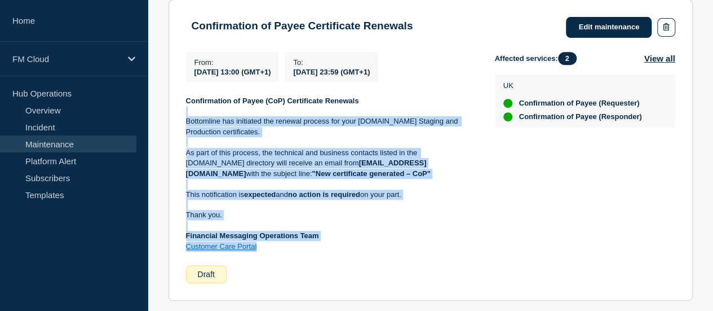
drag, startPoint x: 216, startPoint y: 108, endPoint x: 371, endPoint y: 247, distance: 209.1
click at [371, 247] on div "Confirmation of Payee (CoP) Certificate Renewals Bottomline has initiated the r…" at bounding box center [331, 174] width 291 height 156
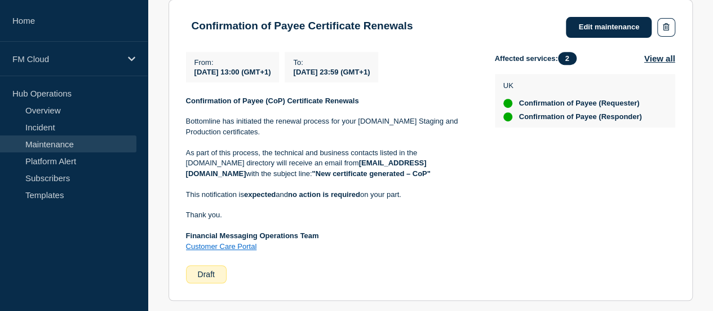
click at [501, 259] on div "Affected services: 2 View all UK Confirmation of Payee (Requester) Confirmation…" at bounding box center [585, 168] width 180 height 232
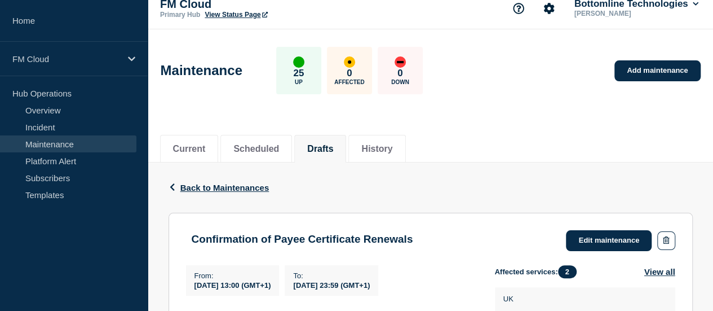
scroll to position [0, 0]
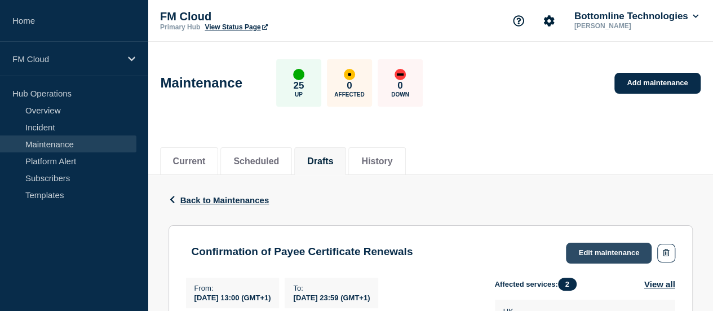
click at [601, 245] on link "Edit maintenance" at bounding box center [609, 252] width 86 height 21
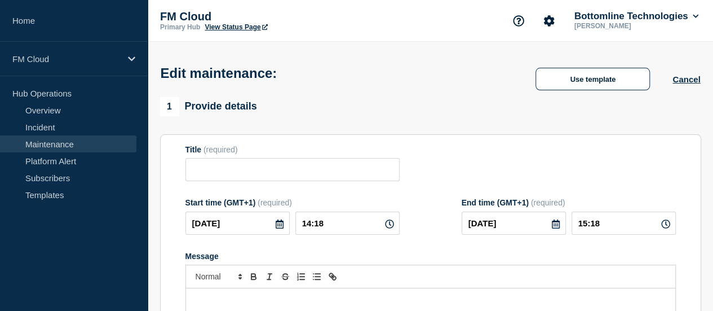
type input "Confirmation of Payee Certificate Renewals"
type input "13:00"
type input "[DATE]"
type input "23:59"
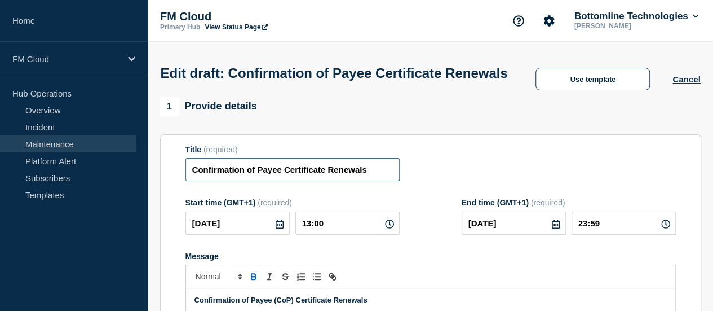
click at [370, 181] on input "Confirmation of Payee Certificate Renewals" at bounding box center [292, 169] width 214 height 23
drag, startPoint x: 406, startPoint y: 200, endPoint x: 27, endPoint y: 205, distance: 378.8
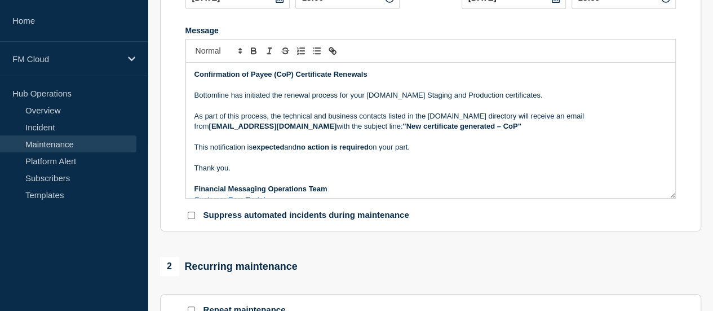
scroll to position [14, 0]
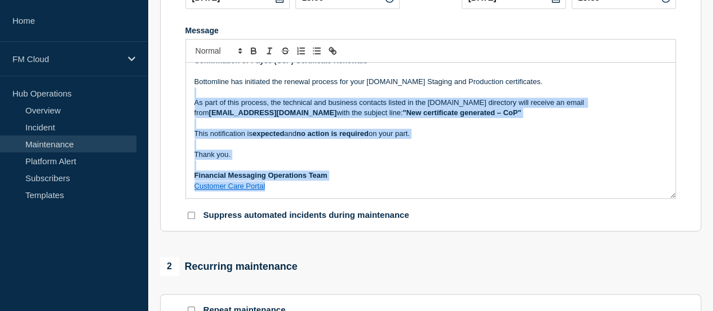
drag, startPoint x: 311, startPoint y: 123, endPoint x: 476, endPoint y: 260, distance: 213.7
click at [476, 260] on div "1 Provide details Title (required) Confirmation of Payee Certificate Renewals S…" at bounding box center [430, 310] width 554 height 878
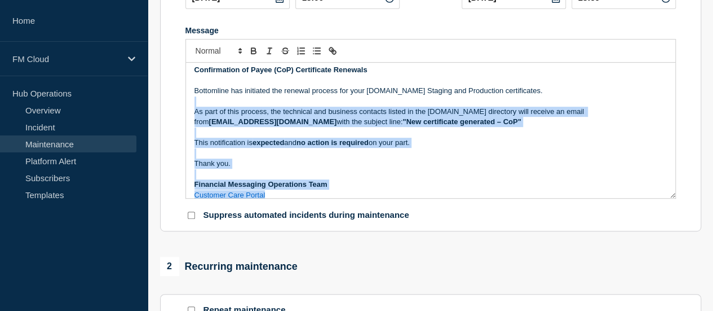
scroll to position [0, 0]
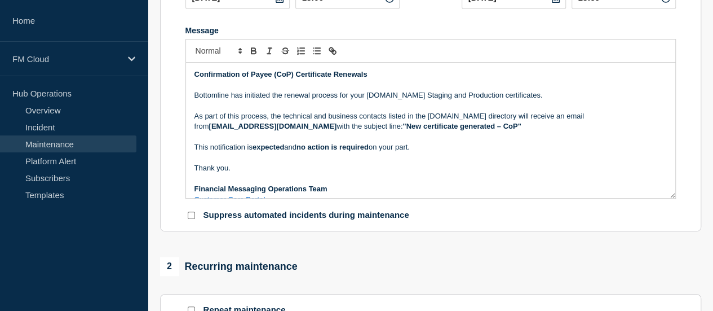
click at [413, 100] on p "Bottomline has initiated the renewal process for your [DOMAIN_NAME] Staging and…" at bounding box center [430, 95] width 472 height 10
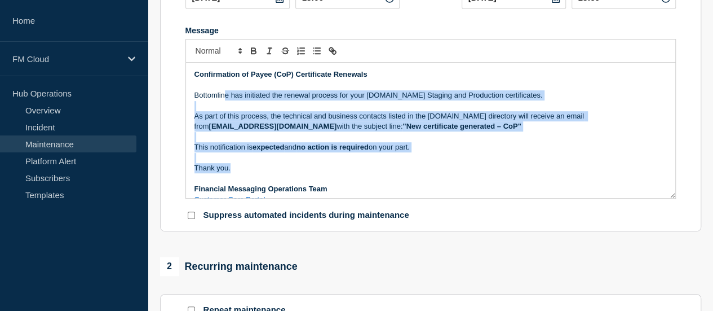
drag, startPoint x: 224, startPoint y: 116, endPoint x: 526, endPoint y: 193, distance: 311.4
click at [526, 193] on div "Confirmation of Payee (CoP) Certificate Renewals Bottomline has initiated the r…" at bounding box center [430, 130] width 489 height 135
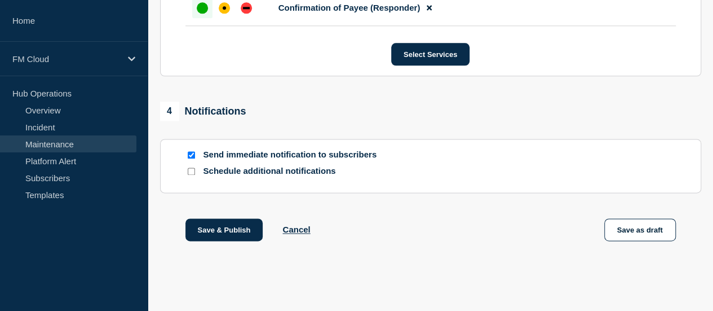
scroll to position [729, 0]
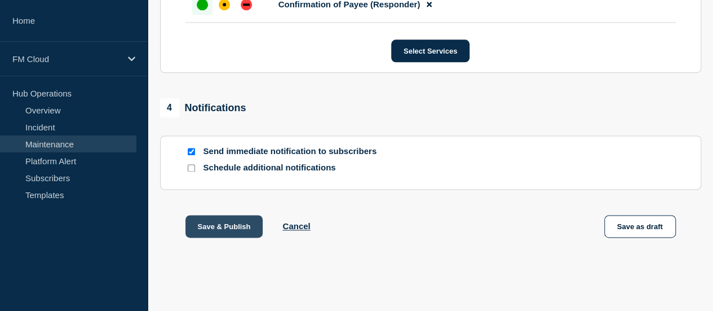
click at [210, 228] on button "Save & Publish" at bounding box center [224, 226] width 78 height 23
